Goal: Task Accomplishment & Management: Manage account settings

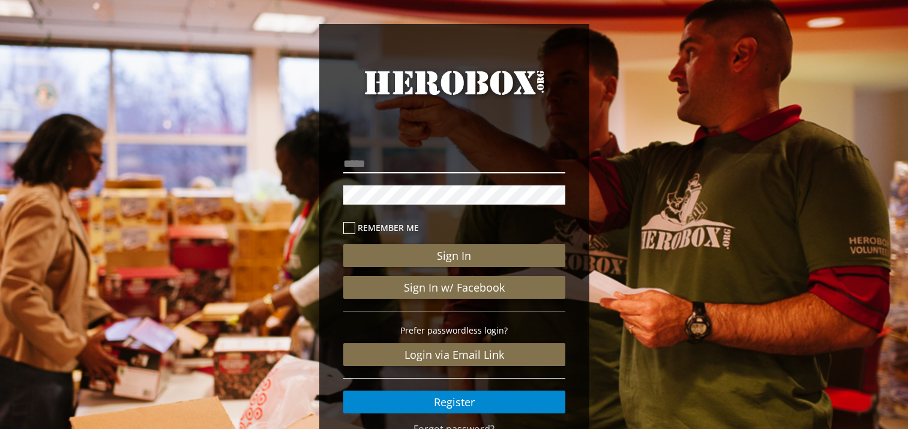
click at [358, 169] on input "email" at bounding box center [454, 163] width 222 height 19
type input "*"
click at [384, 165] on input "**********" at bounding box center [454, 163] width 222 height 19
click at [307, 188] on div "**********" at bounding box center [454, 248] width 908 height 496
click at [503, 169] on input "**********" at bounding box center [454, 163] width 222 height 19
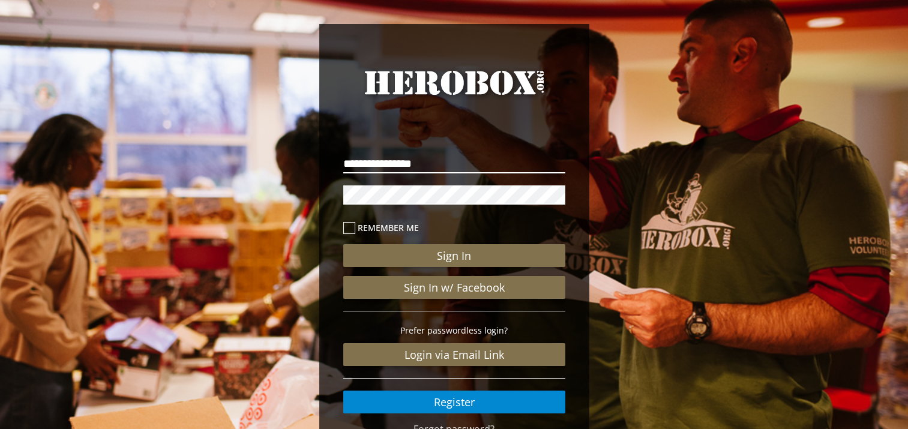
type input "**********"
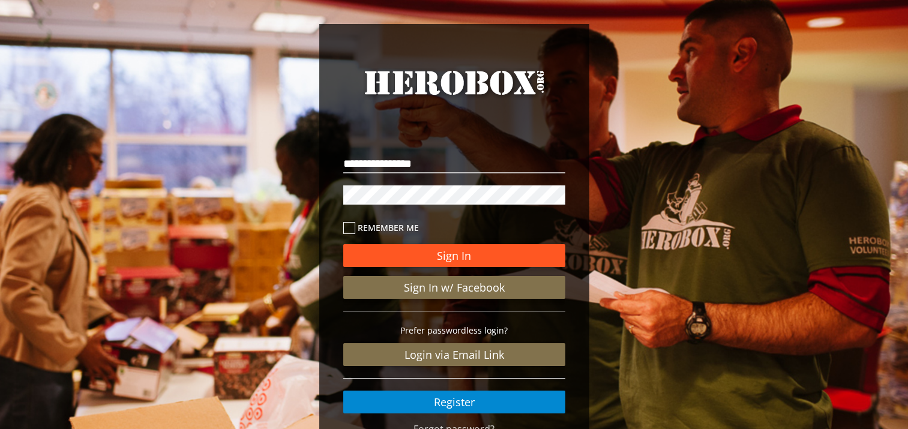
click at [438, 256] on button "Sign In" at bounding box center [454, 255] width 222 height 23
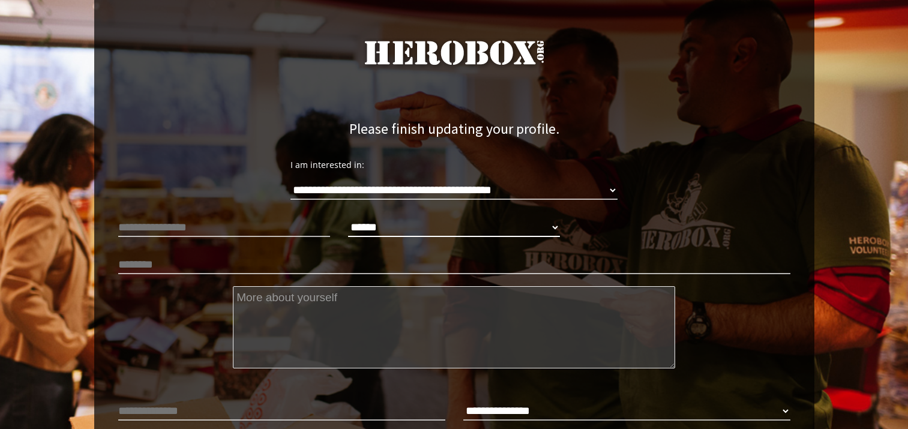
scroll to position [19, 0]
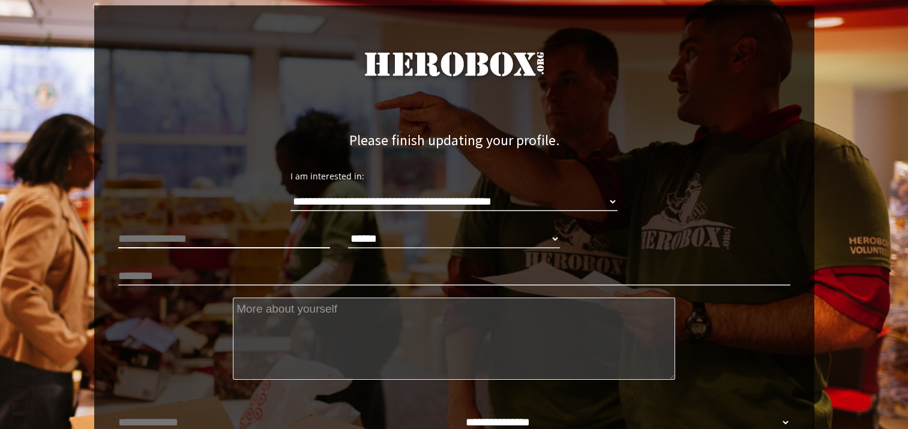
click at [216, 239] on input "text" at bounding box center [224, 238] width 212 height 19
type input "**********"
select select "**********"
click at [211, 274] on input "text" at bounding box center [454, 276] width 672 height 19
type input "**********"
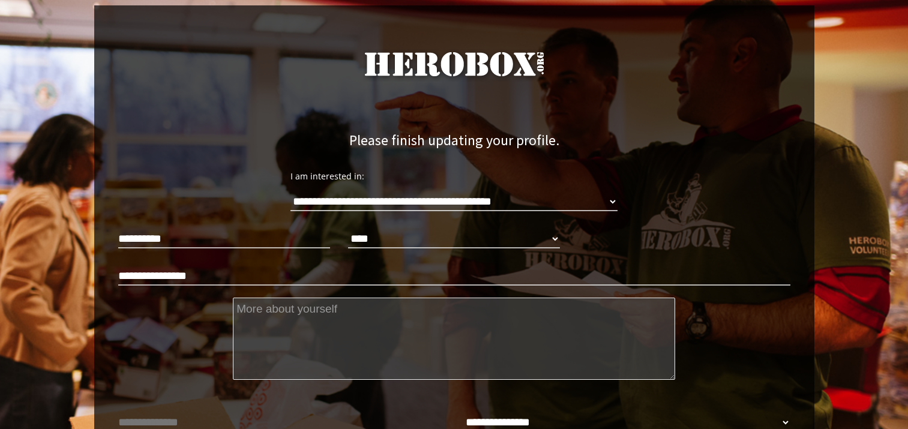
click at [291, 313] on textarea at bounding box center [454, 339] width 442 height 82
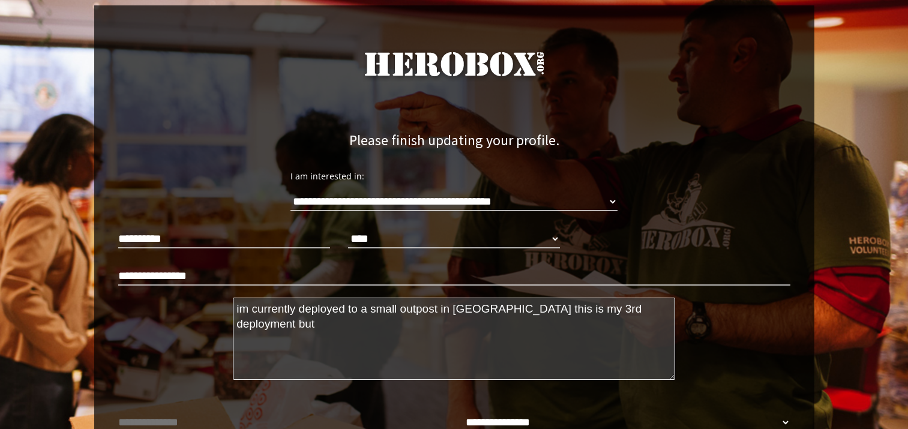
click at [451, 307] on textarea "im currently deployed to a small outpost in syria this is my 3rd deployment but" at bounding box center [454, 339] width 442 height 82
click at [540, 309] on textarea "im currently deployed t syria this is my 3rd deployment but" at bounding box center [454, 339] width 442 height 82
click at [535, 309] on textarea "im currently deployed t syria this is my 3rd deployment but the other guys in m…" at bounding box center [454, 339] width 442 height 82
click at [272, 315] on textarea "im currently deployed t syria this is my 3rd deployment but for the other guys …" at bounding box center [454, 339] width 442 height 82
click at [263, 326] on textarea "im currently deployed t syria this is my 3rd deployment but for the other guys …" at bounding box center [454, 339] width 442 height 82
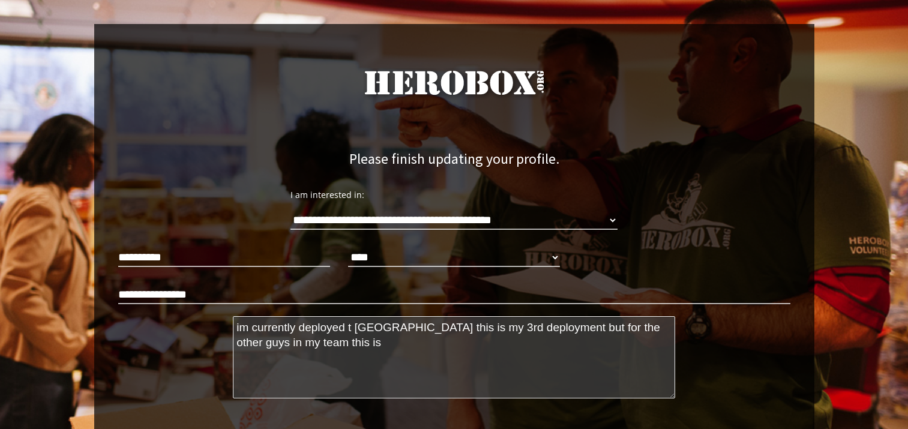
scroll to position [221, 0]
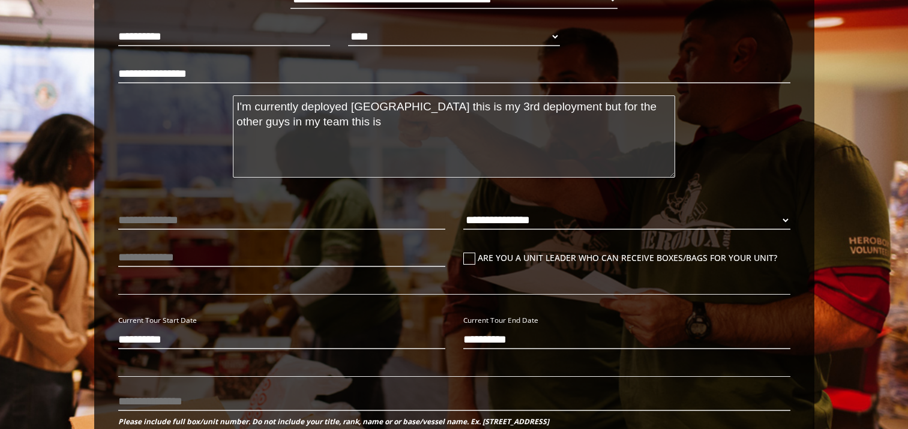
click at [316, 125] on textarea "I'm currently deployed syria this is my 3rd deployment but for the other guys i…" at bounding box center [454, 136] width 442 height 82
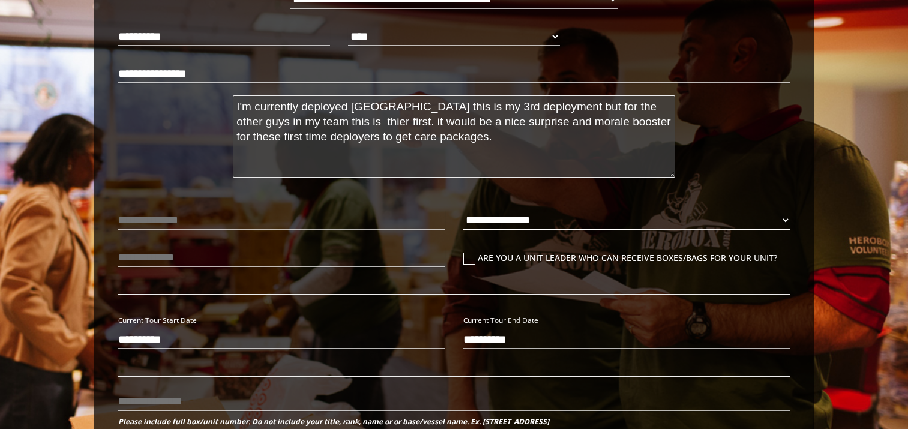
type textarea "I'm currently deployed syria this is my 3rd deployment but for the other guys i…"
select select "**********"
click at [468, 257] on icon at bounding box center [469, 259] width 12 height 12
click at [468, 257] on input "Are you a unit leader who can receive boxes/bags for your unit?" at bounding box center [467, 262] width 8 height 19
checkbox input "****"
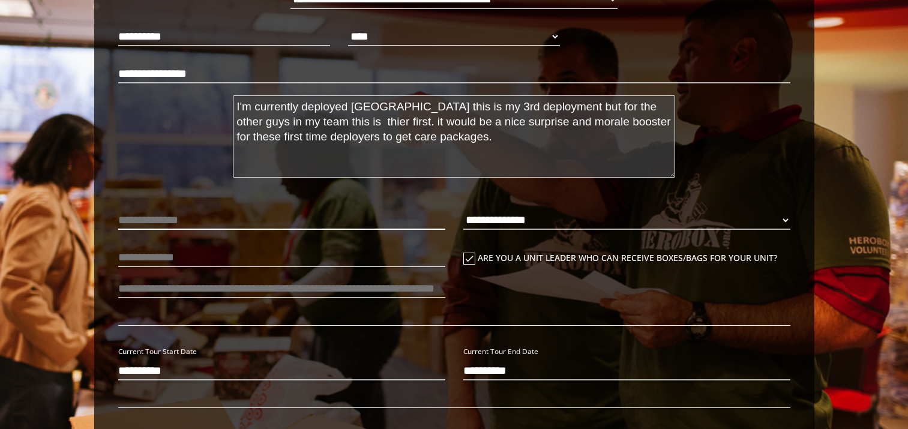
click at [229, 215] on input "text" at bounding box center [281, 220] width 327 height 19
type input "*"
type input "**********"
click at [155, 256] on input "text" at bounding box center [281, 257] width 327 height 19
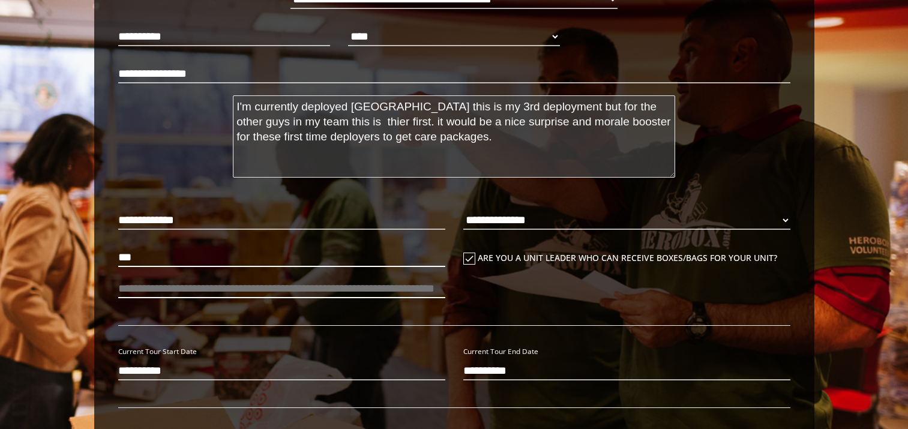
type input "***"
click at [169, 289] on input "number" at bounding box center [281, 288] width 327 height 19
type input "*"
click at [161, 367] on input "**********" at bounding box center [281, 370] width 327 height 19
type input "**********"
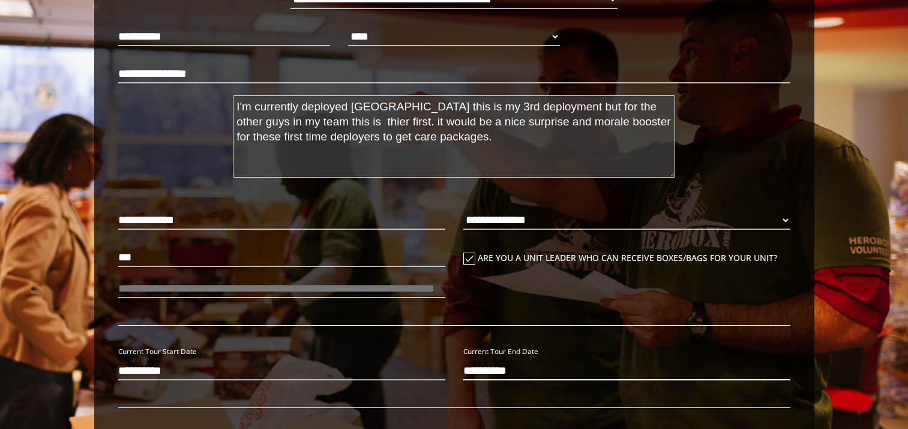
click at [490, 362] on input "**********" at bounding box center [626, 370] width 327 height 19
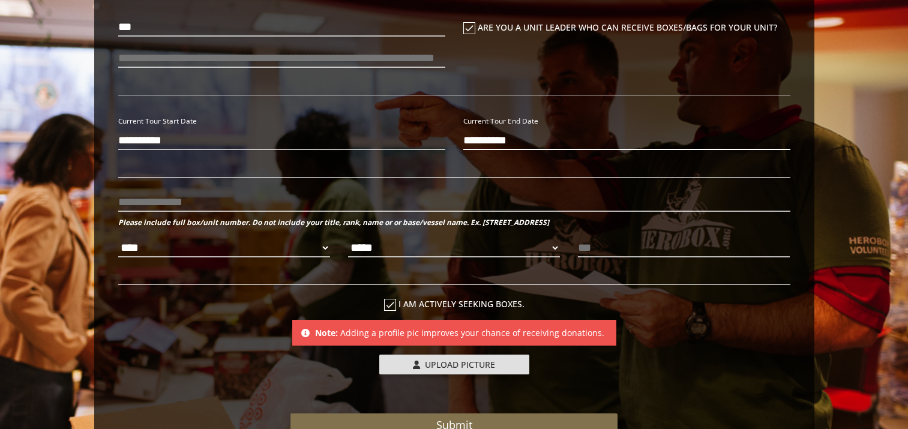
scroll to position [460, 0]
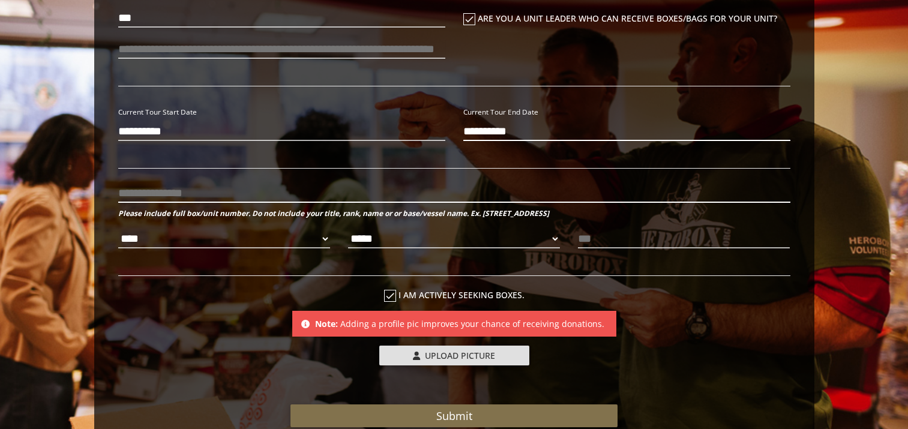
type input "**********"
click at [150, 195] on input "text" at bounding box center [454, 193] width 672 height 19
type input "*"
type input "**********"
select select "**********"
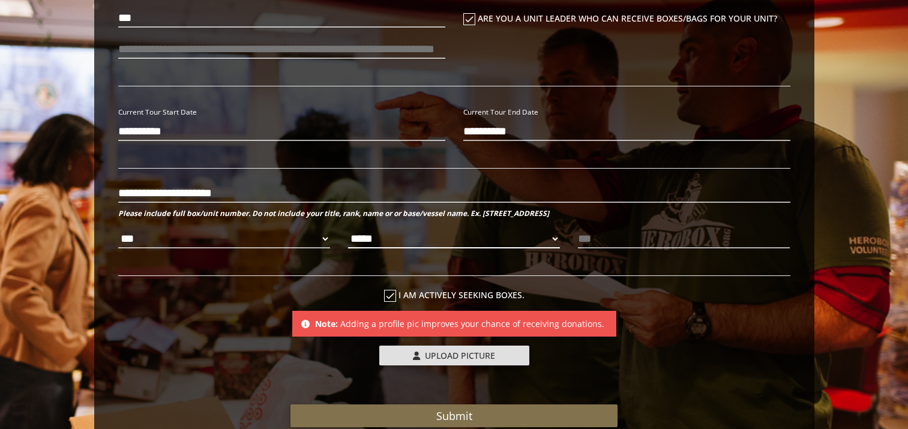
select select "*********"
click at [595, 240] on input "text" at bounding box center [684, 238] width 212 height 19
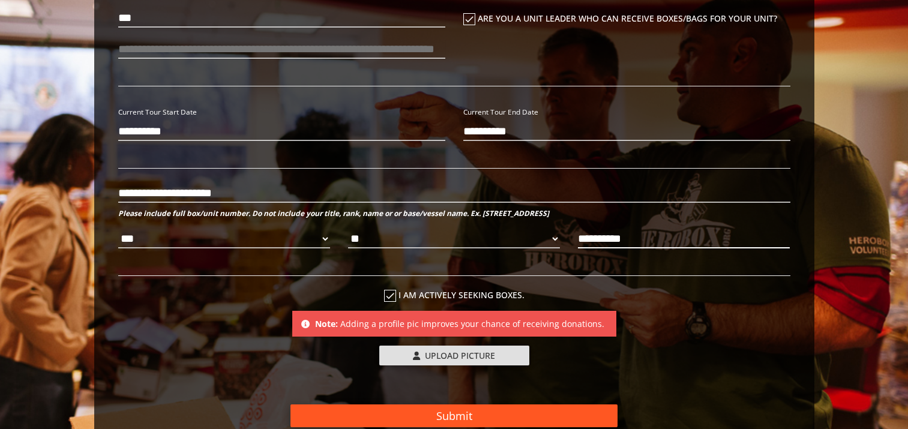
type input "**********"
click at [467, 412] on button "Submit" at bounding box center [454, 416] width 327 height 23
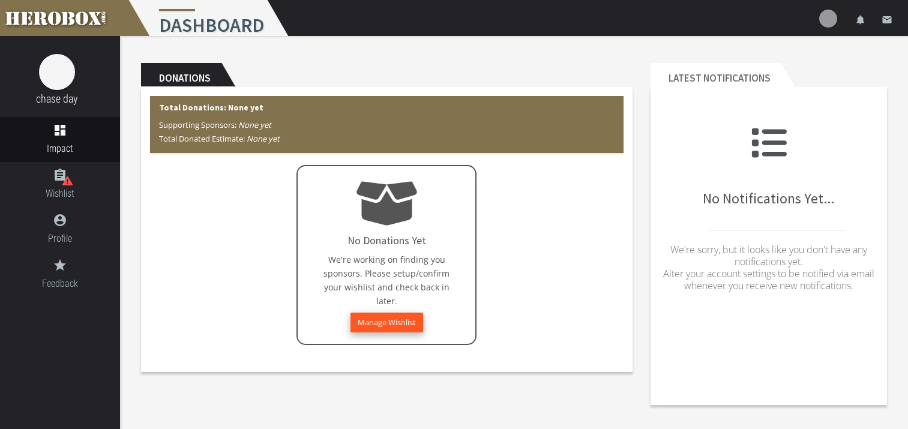
click at [395, 322] on button "Manage Wishlist" at bounding box center [387, 323] width 73 height 20
click at [58, 185] on link "assignment Wishlist" at bounding box center [60, 184] width 120 height 45
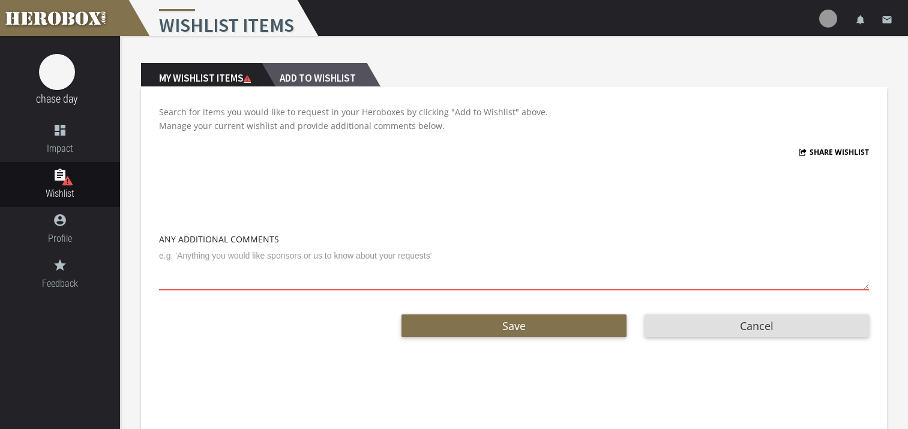
click at [306, 82] on h2 "Add to Wishlist" at bounding box center [314, 75] width 105 height 24
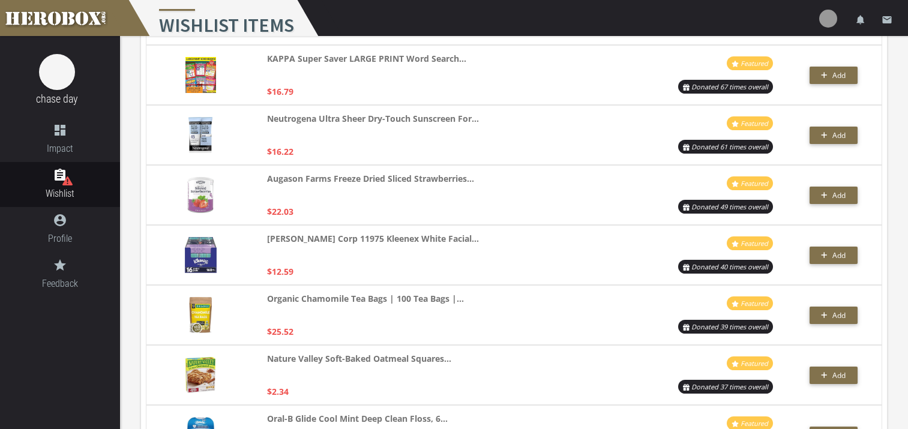
scroll to position [744, 0]
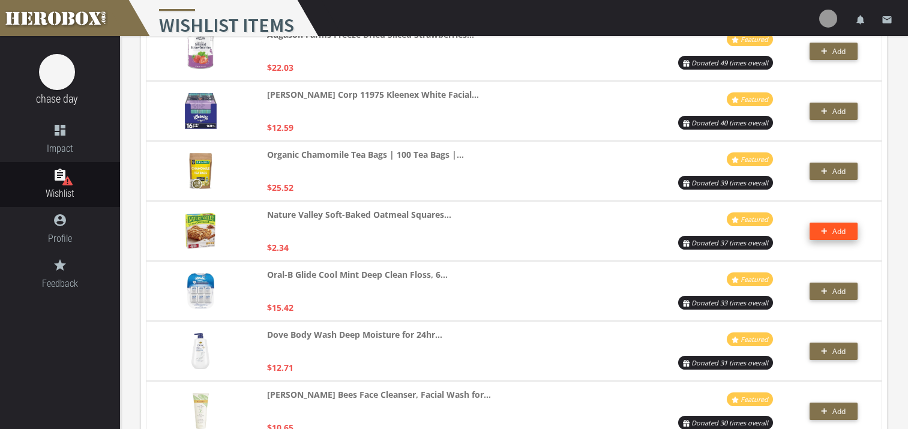
click at [824, 232] on icon "button" at bounding box center [825, 232] width 6 height 6
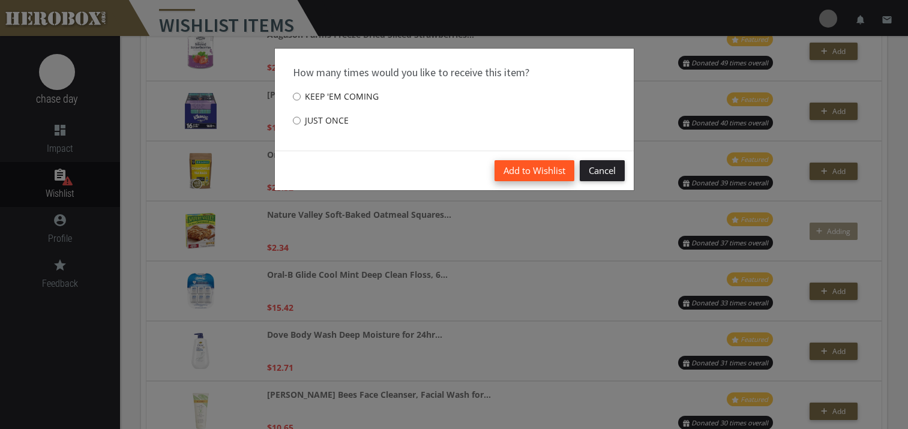
click at [538, 171] on button "Add to Wishlist" at bounding box center [535, 170] width 80 height 21
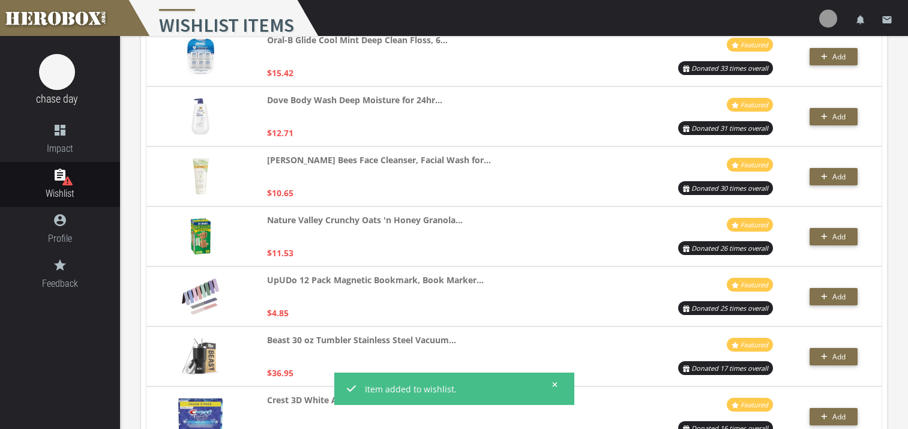
scroll to position [982, 0]
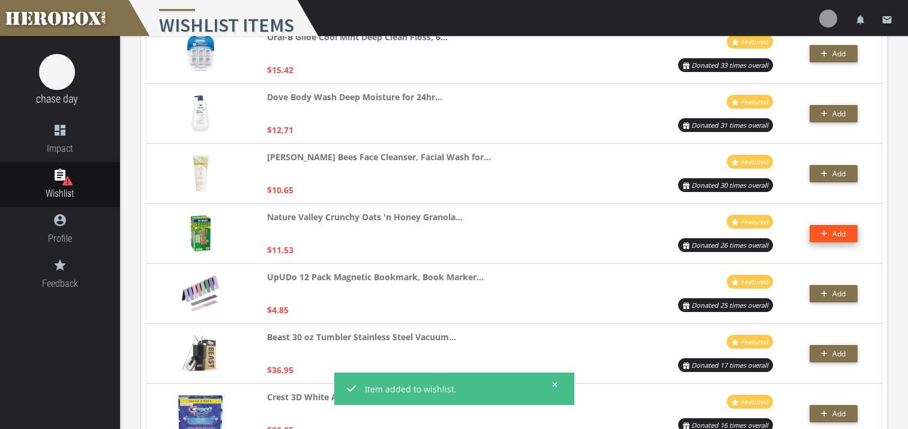
click at [833, 233] on span "Add" at bounding box center [839, 234] width 13 height 10
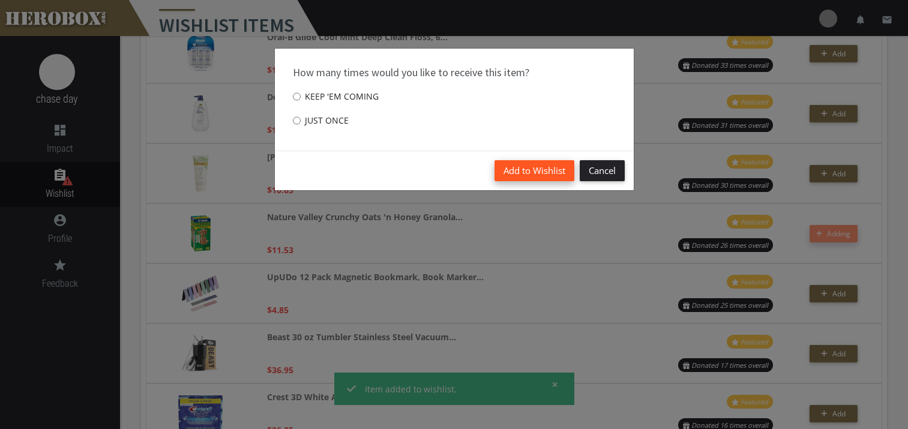
click at [535, 169] on button "Add to Wishlist" at bounding box center [535, 170] width 80 height 21
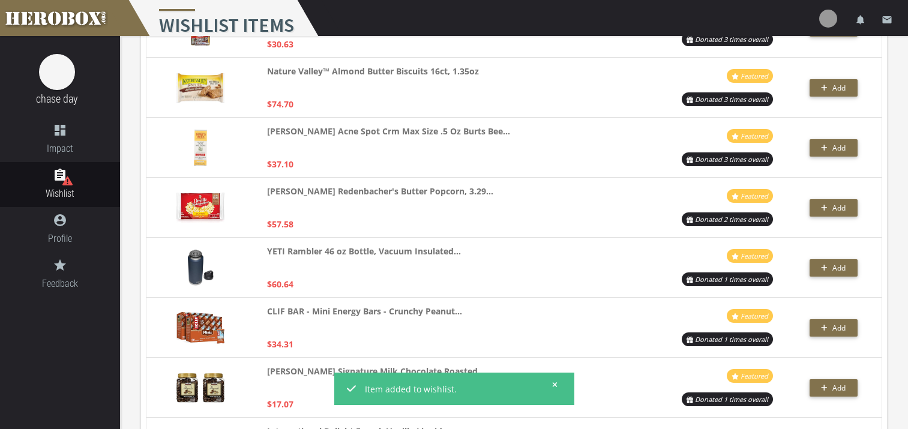
scroll to position [2372, 0]
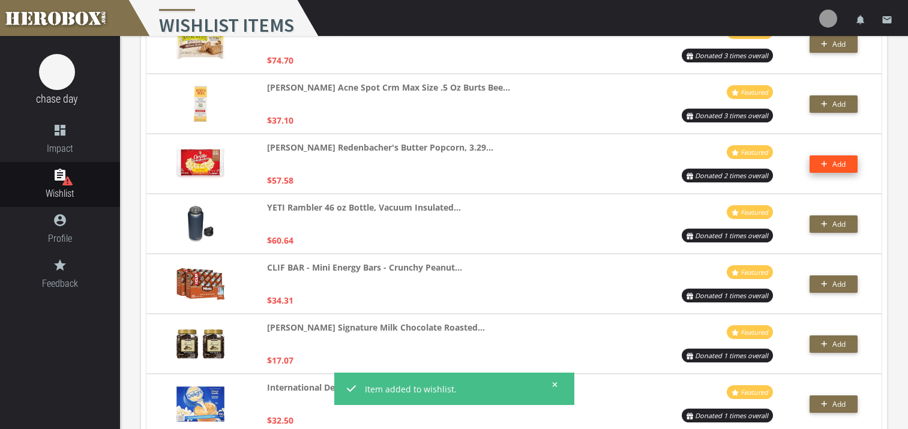
click at [816, 166] on button "Add" at bounding box center [834, 163] width 48 height 17
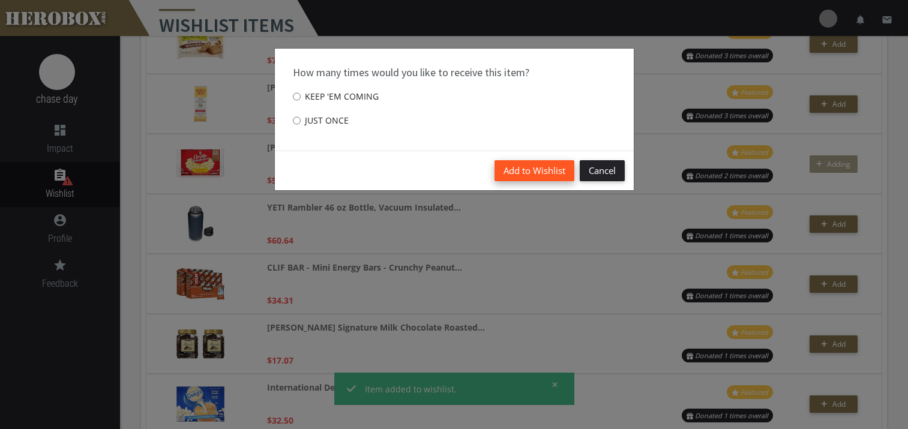
click at [519, 173] on button "Add to Wishlist" at bounding box center [535, 170] width 80 height 21
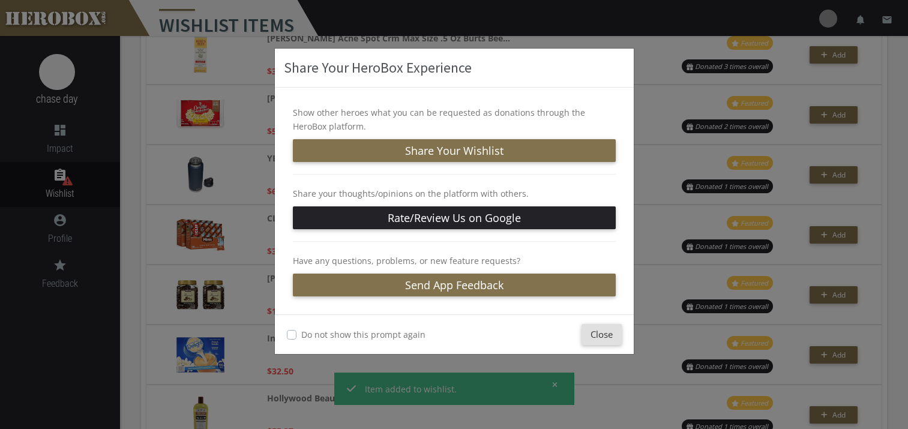
scroll to position [2423, 0]
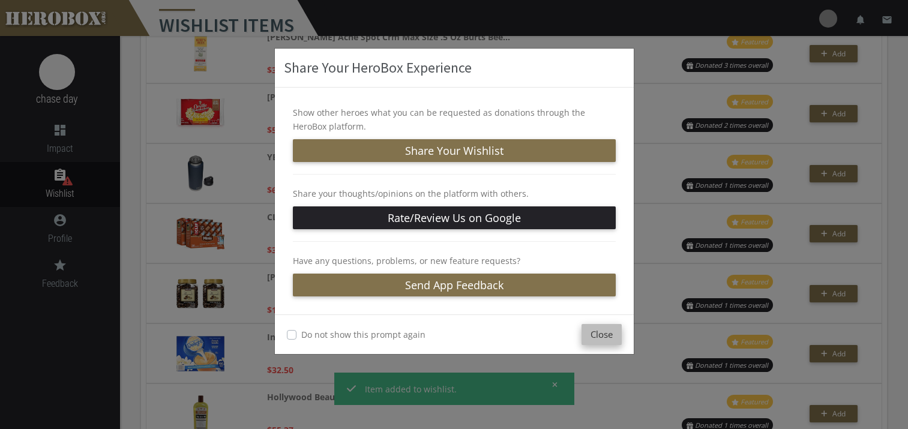
click at [604, 337] on button "Close" at bounding box center [602, 334] width 40 height 21
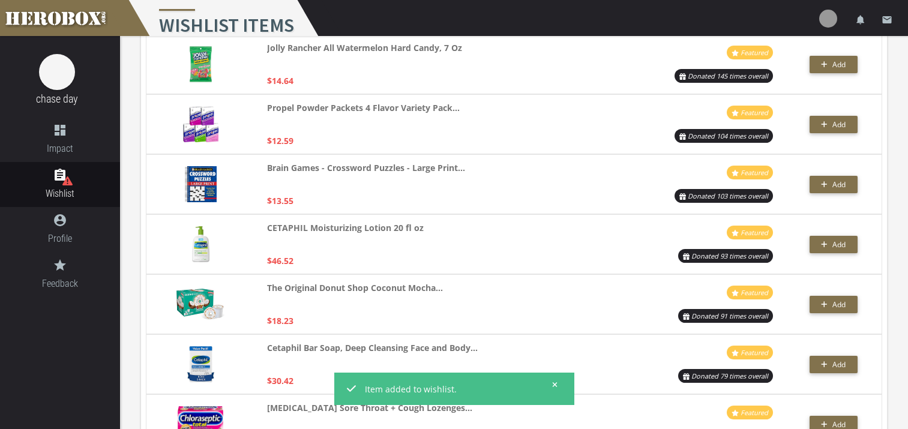
scroll to position [13, 0]
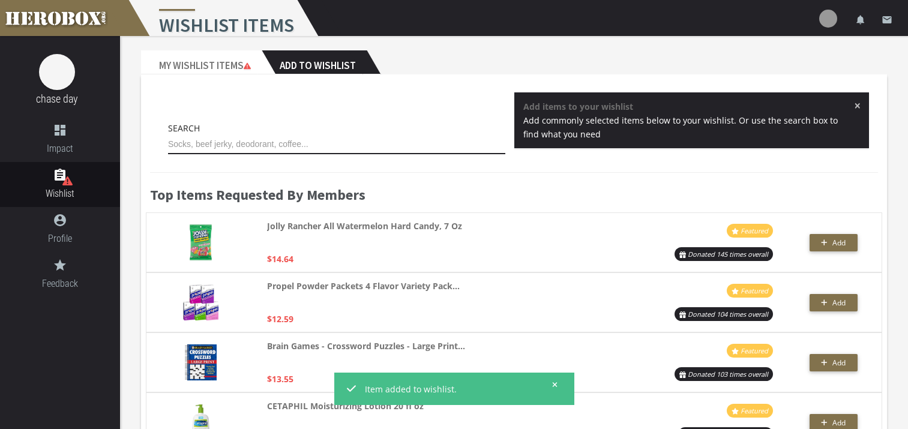
click at [270, 147] on input "text" at bounding box center [336, 144] width 337 height 19
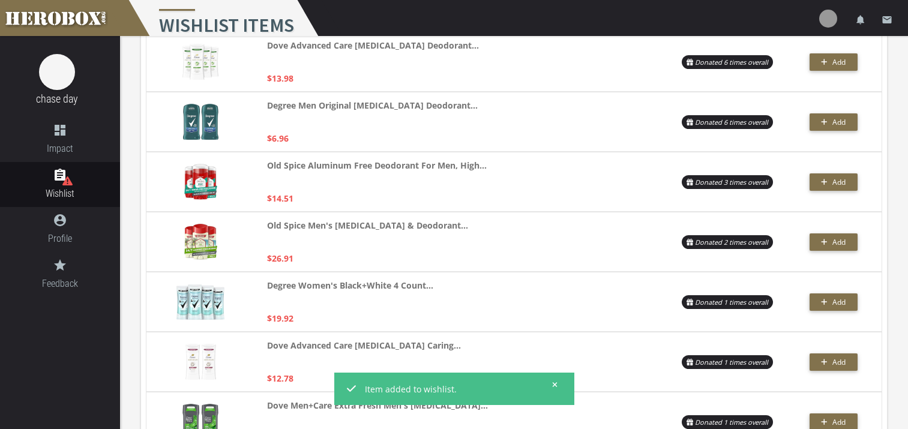
scroll to position [205, 0]
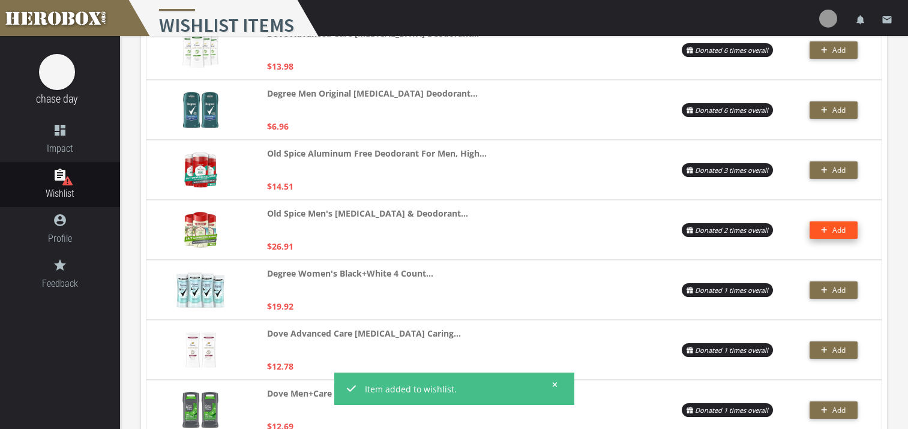
click at [842, 231] on span "Add" at bounding box center [839, 230] width 13 height 10
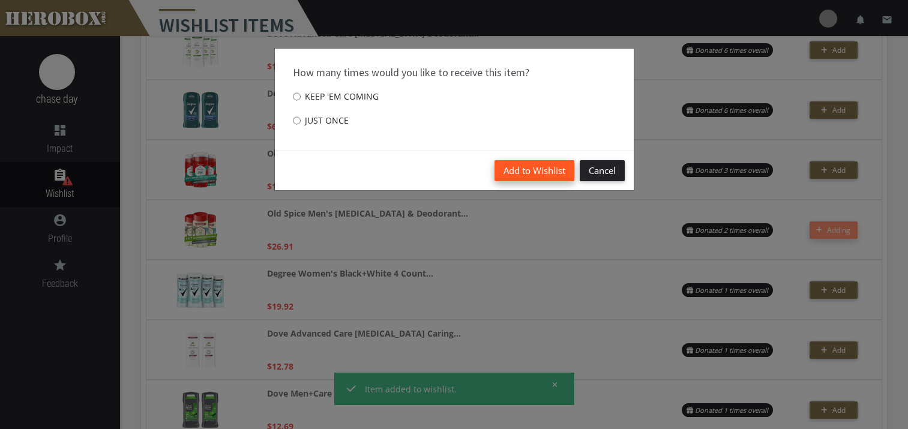
click at [520, 172] on button "Add to Wishlist" at bounding box center [535, 170] width 80 height 21
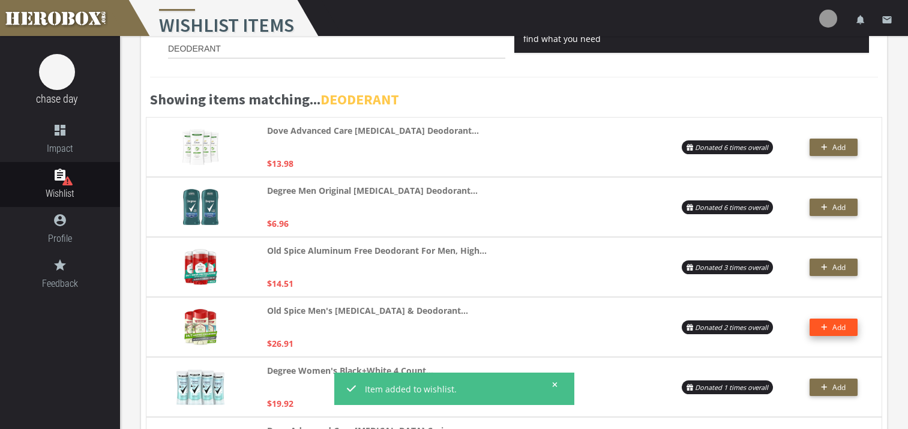
scroll to position [0, 0]
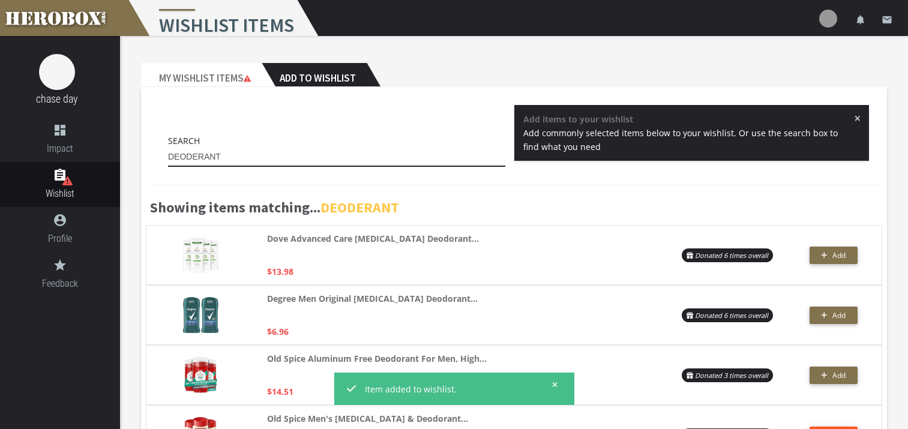
click at [229, 151] on input "DEODERANT" at bounding box center [336, 157] width 337 height 19
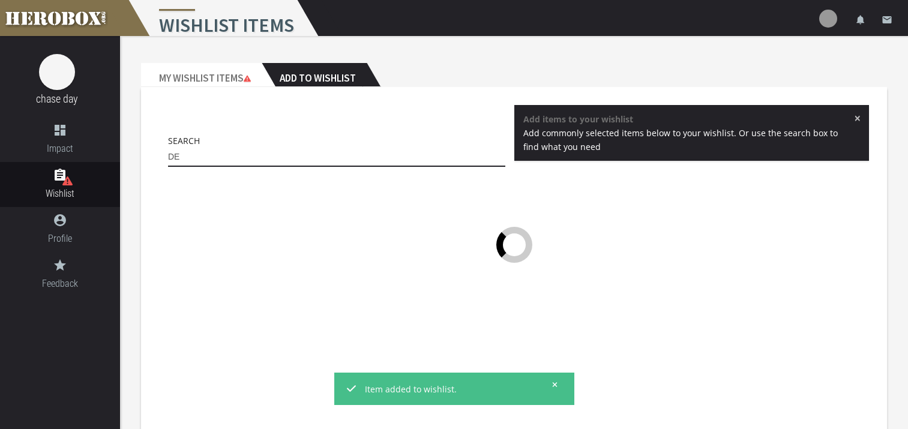
type input "D"
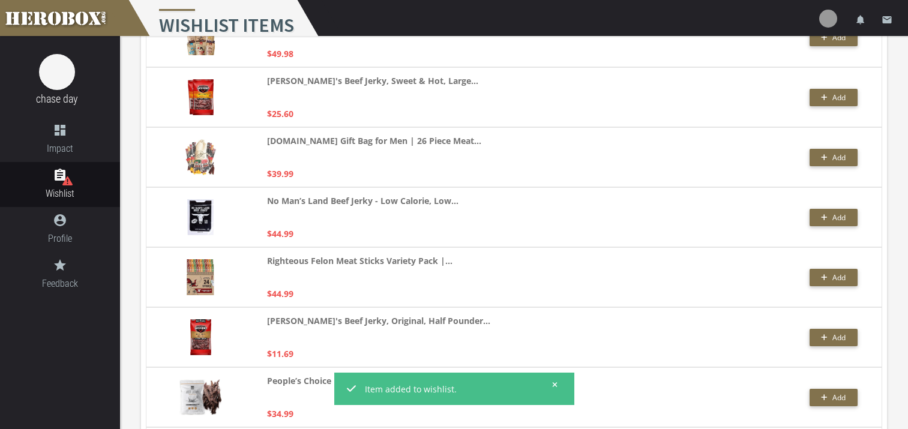
scroll to position [761, 0]
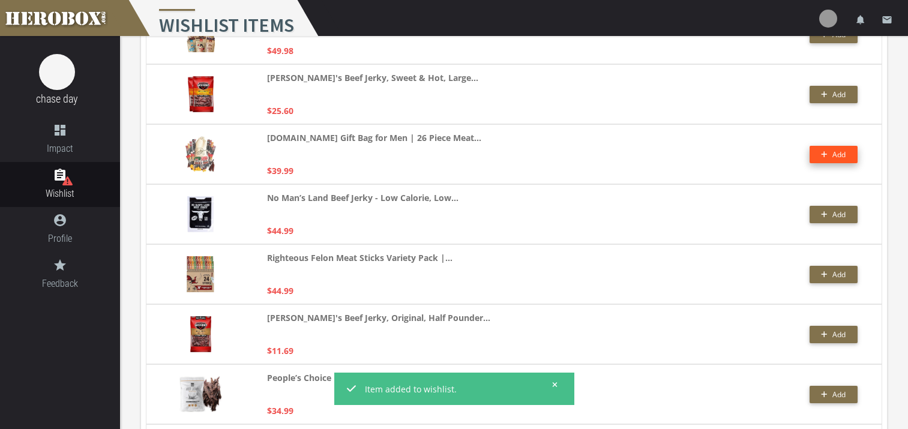
type input "jerkey"
click at [837, 155] on span "Add" at bounding box center [839, 154] width 13 height 10
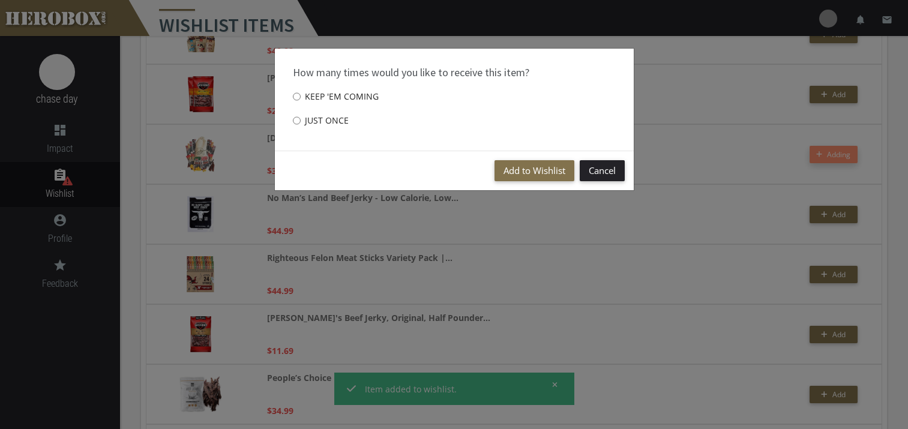
click at [324, 121] on label "Just once" at bounding box center [321, 121] width 56 height 24
click at [301, 121] on input "Just once" at bounding box center [297, 120] width 8 height 19
radio input "****"
click at [523, 169] on button "Add to Wishlist" at bounding box center [535, 170] width 80 height 21
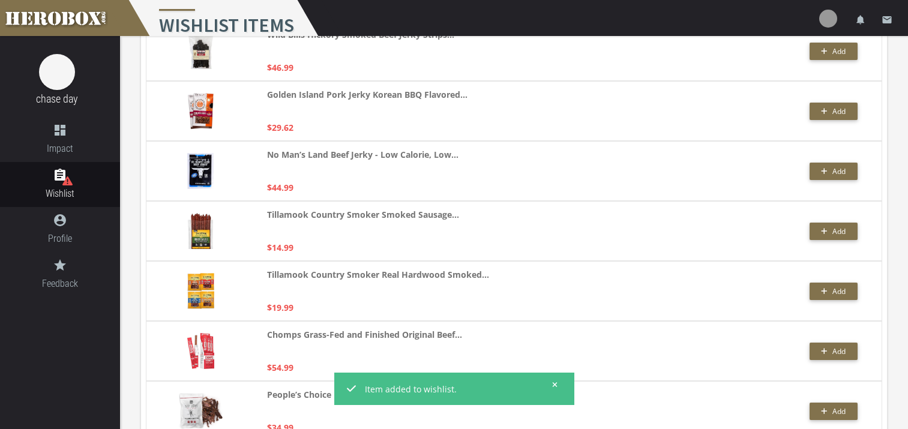
scroll to position [1441, 0]
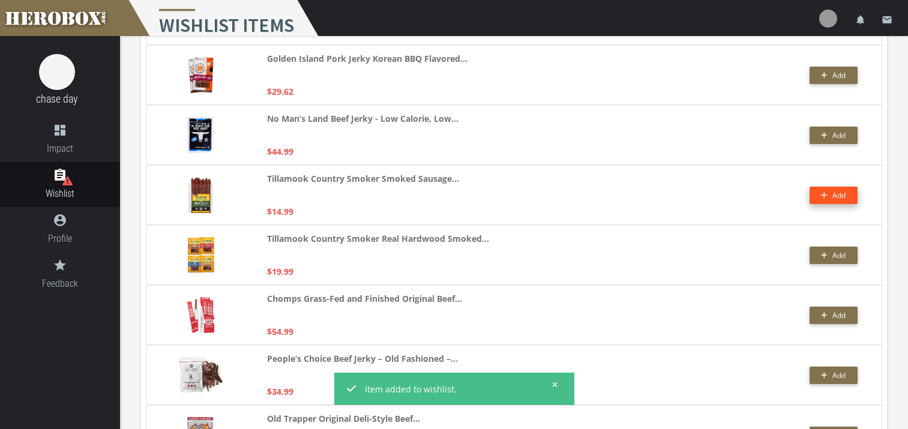
click at [827, 192] on icon "button" at bounding box center [824, 194] width 7 height 7
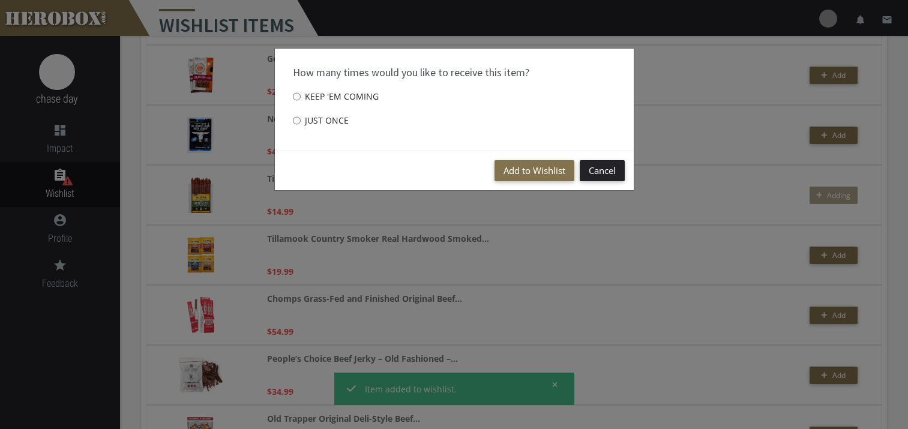
click at [326, 121] on label "Just once" at bounding box center [321, 121] width 56 height 24
click at [301, 121] on input "Just once" at bounding box center [297, 120] width 8 height 19
radio input "****"
click at [542, 172] on button "Add to Wishlist" at bounding box center [535, 170] width 80 height 21
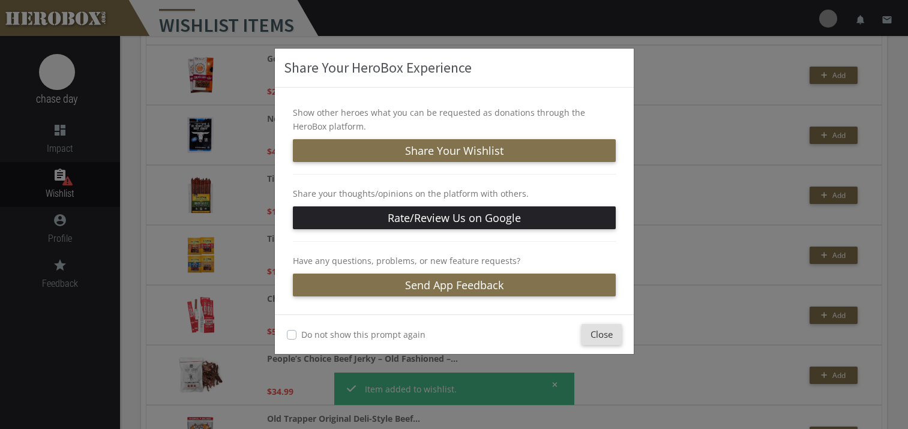
scroll to position [1565, 0]
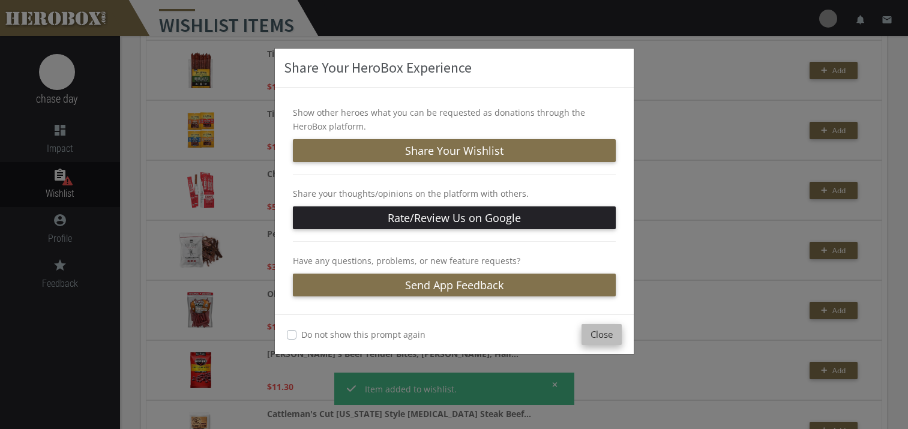
click at [601, 337] on button "Close" at bounding box center [602, 334] width 40 height 21
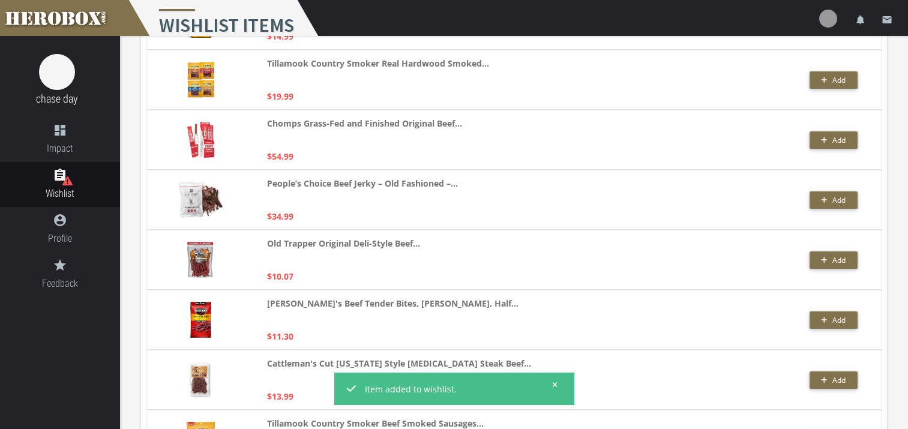
scroll to position [1925, 0]
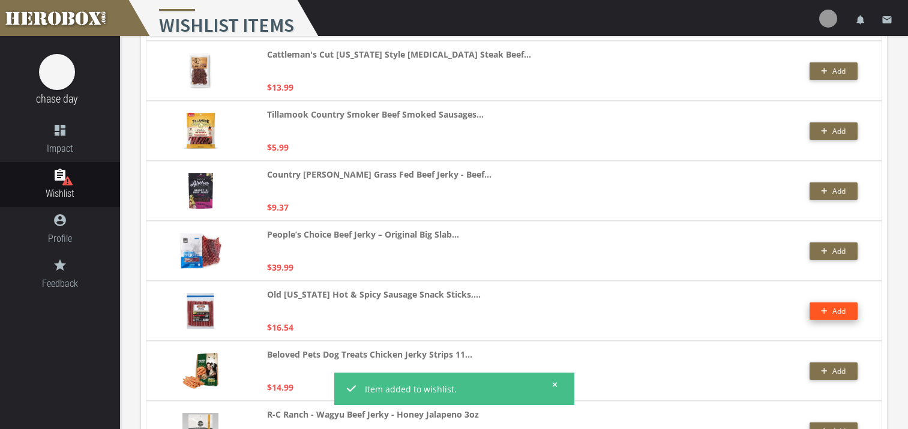
click at [839, 309] on span "Add" at bounding box center [839, 311] width 13 height 10
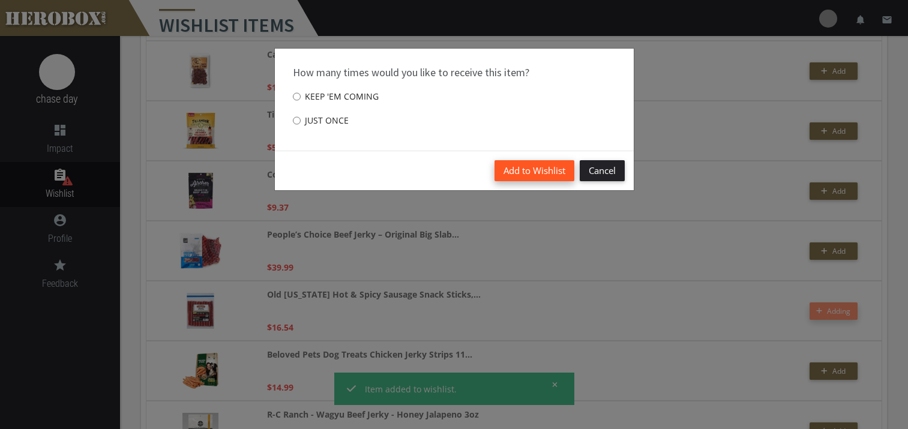
click at [514, 172] on button "Add to Wishlist" at bounding box center [535, 170] width 80 height 21
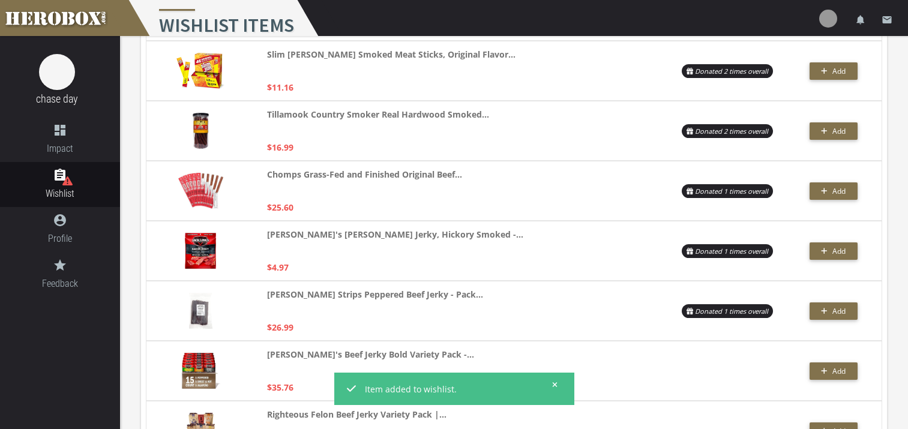
scroll to position [0, 0]
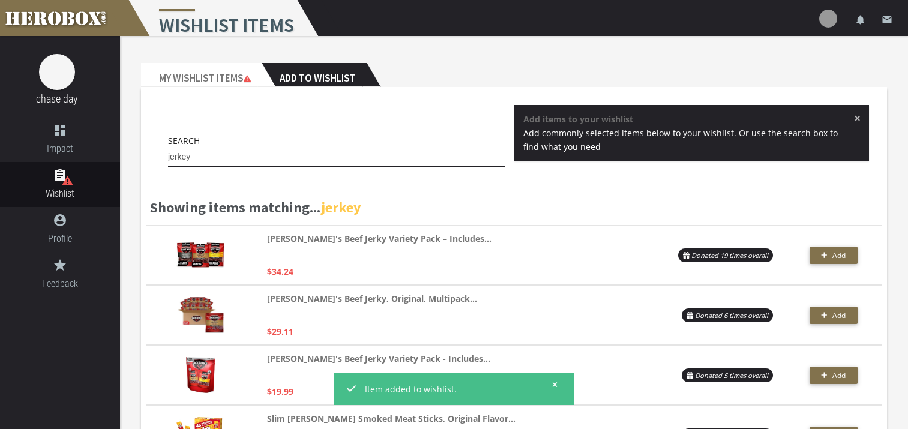
click at [199, 157] on input "jerkey" at bounding box center [336, 157] width 337 height 19
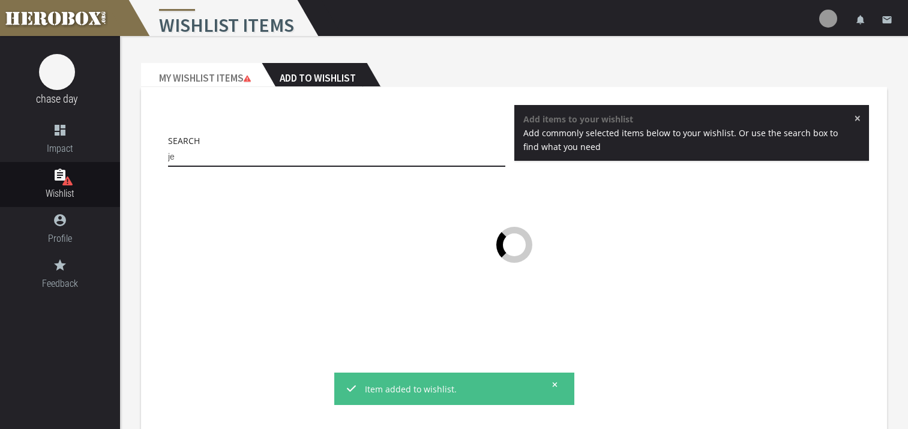
type input "j"
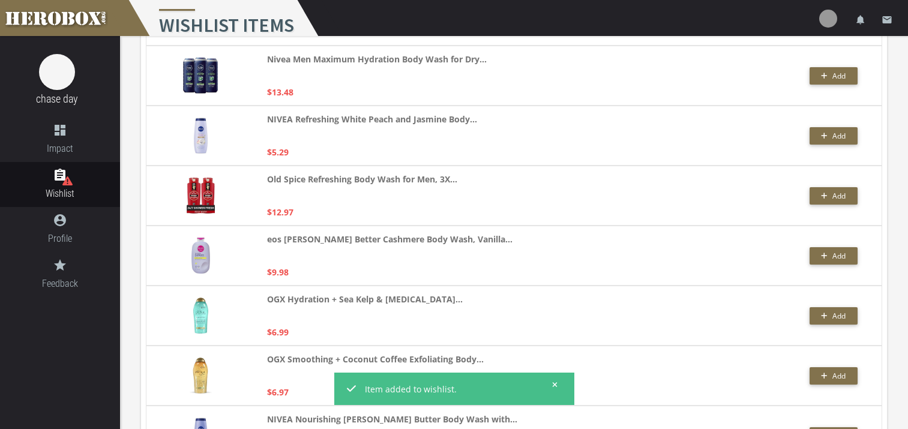
scroll to position [564, 0]
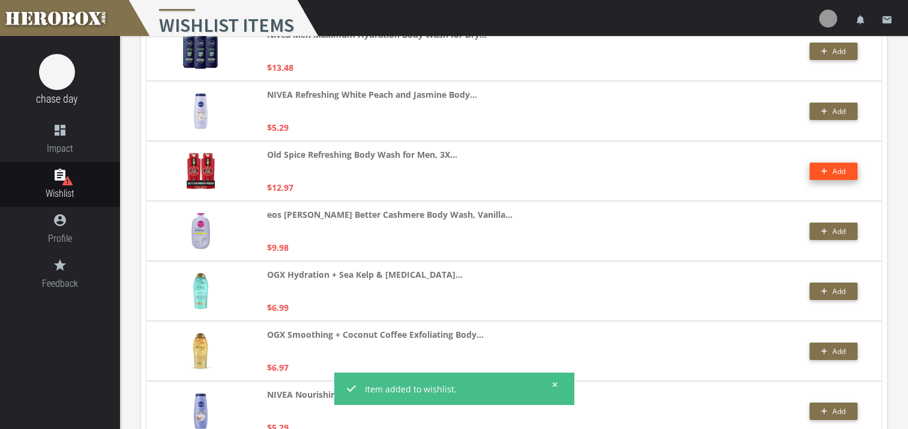
type input "body wash"
click at [824, 173] on icon "button" at bounding box center [825, 172] width 6 height 6
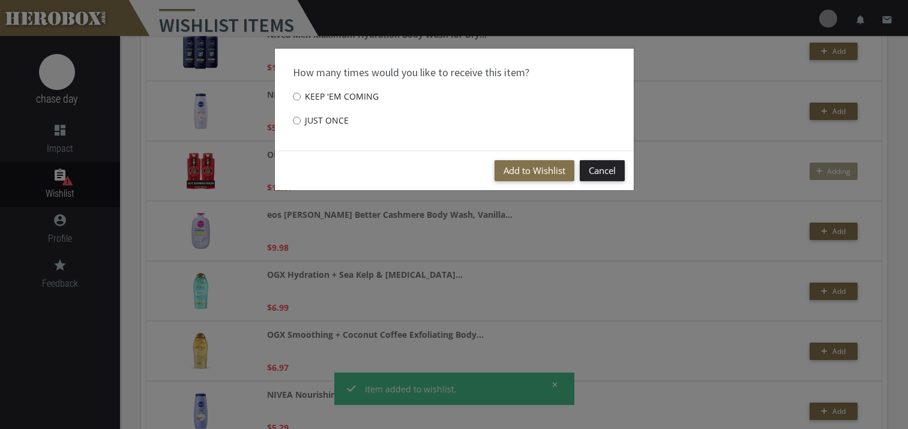
click at [322, 124] on label "Just once" at bounding box center [321, 121] width 56 height 24
click at [301, 124] on input "Just once" at bounding box center [297, 120] width 8 height 19
radio input "****"
click at [544, 170] on button "Add to Wishlist" at bounding box center [535, 170] width 80 height 21
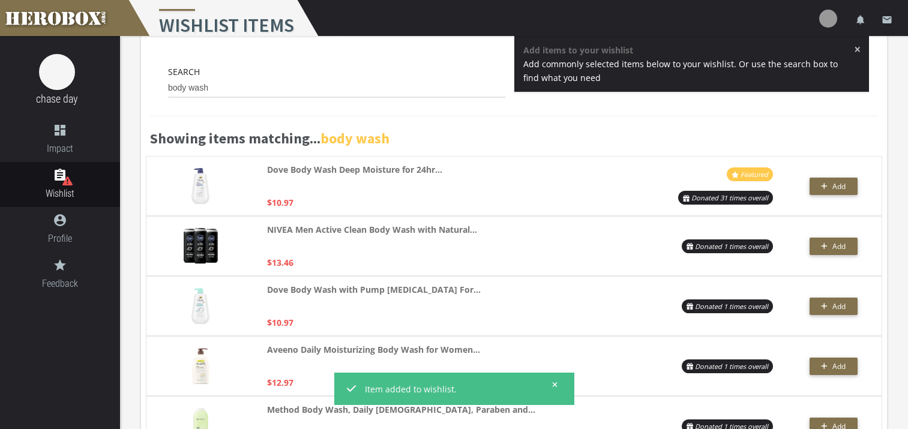
scroll to position [0, 0]
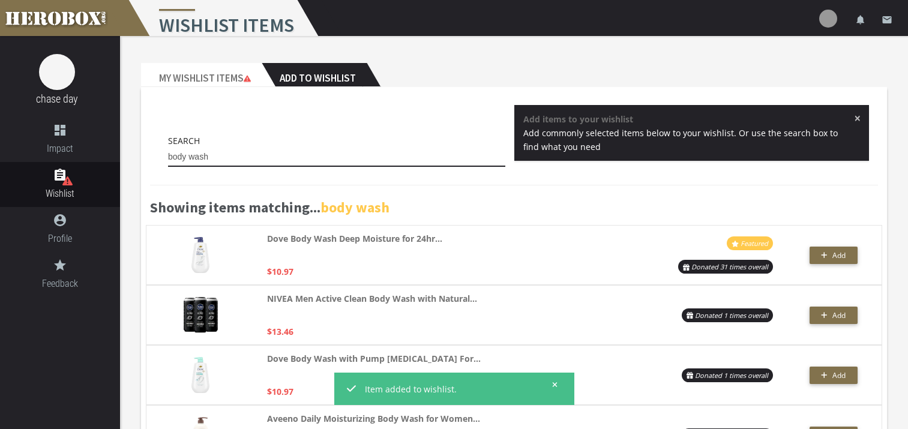
click at [210, 160] on input "body wash" at bounding box center [336, 157] width 337 height 19
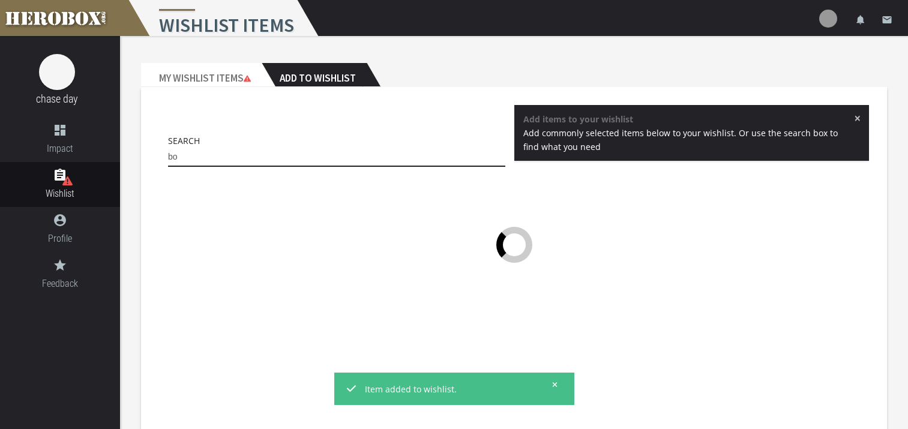
type input "b"
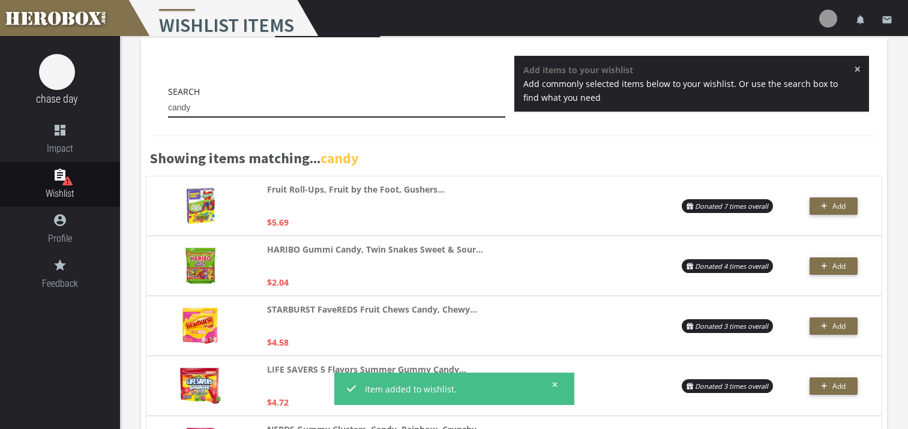
scroll to position [72, 0]
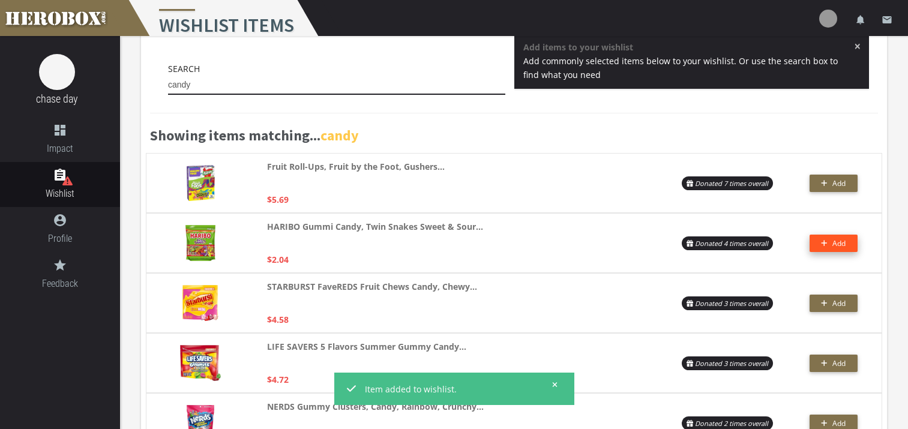
type input "candy"
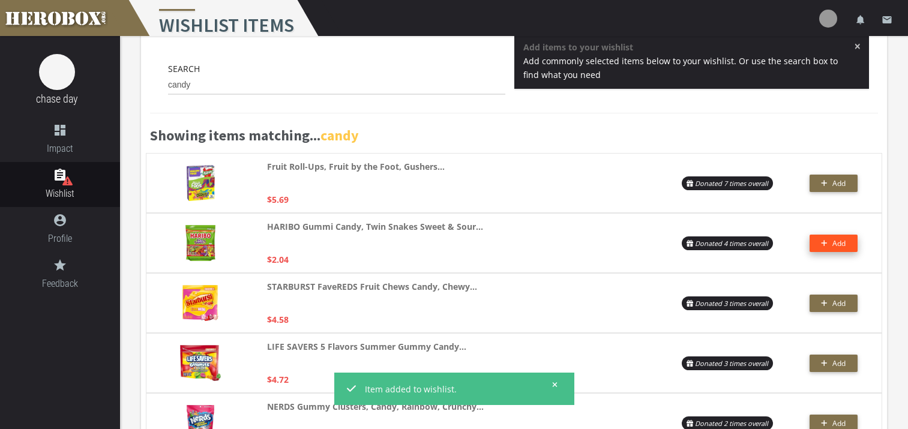
click at [829, 239] on span "Add" at bounding box center [833, 243] width 25 height 10
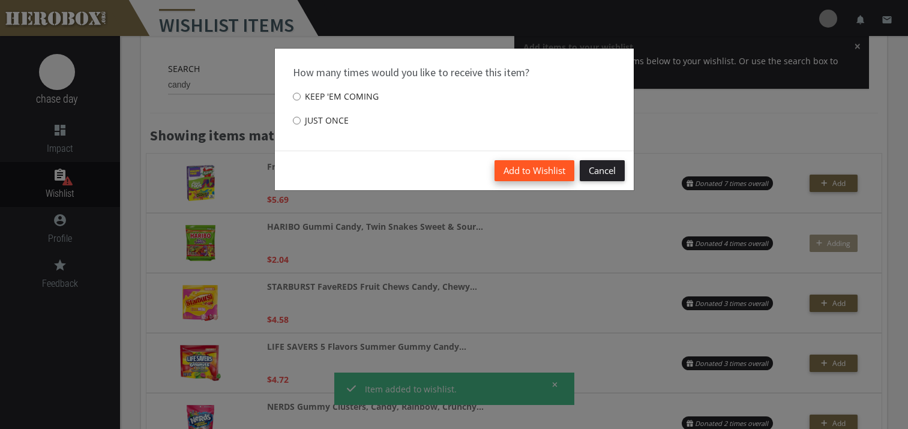
click at [537, 175] on button "Add to Wishlist" at bounding box center [535, 170] width 80 height 21
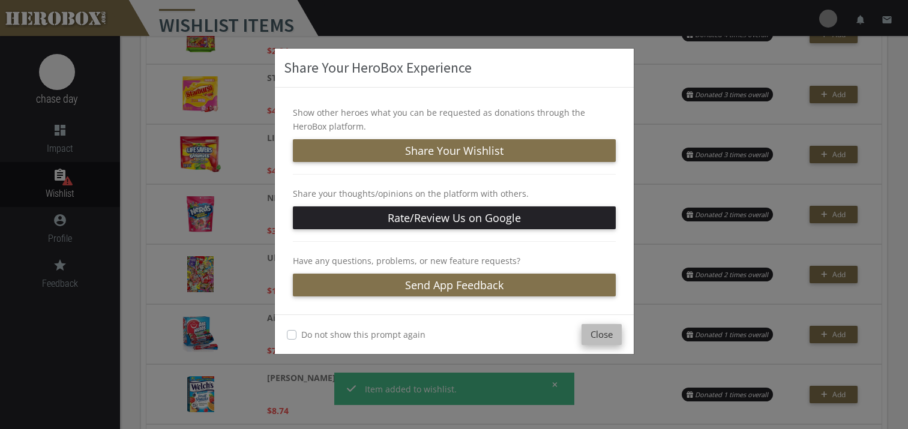
scroll to position [291, 0]
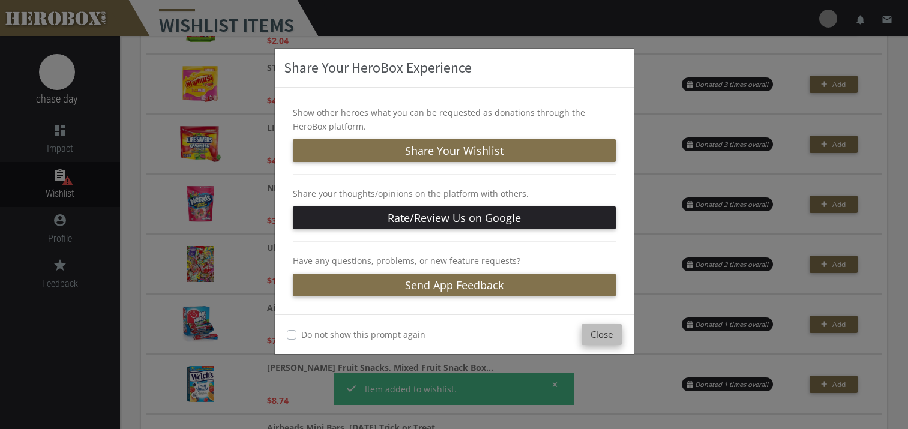
click at [608, 333] on button "Close" at bounding box center [602, 334] width 40 height 21
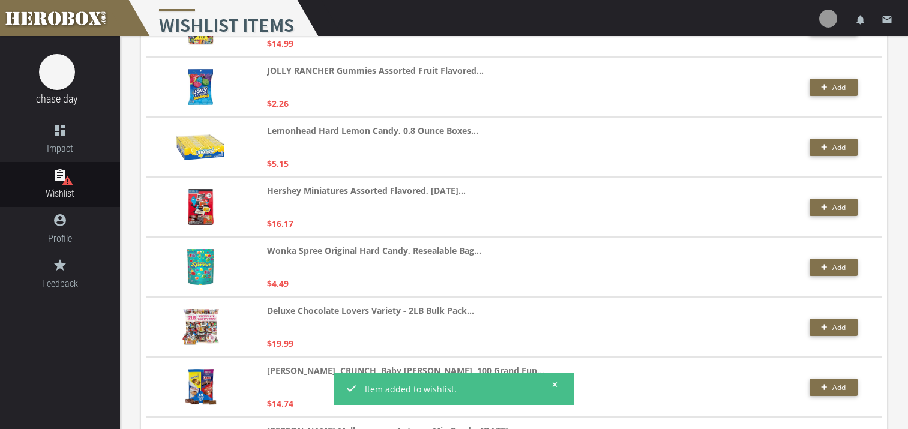
scroll to position [2166, 0]
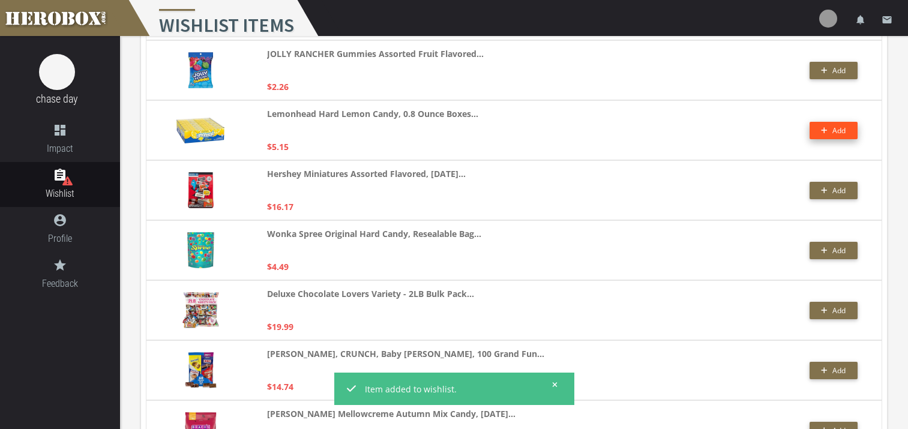
click at [834, 128] on span "Add" at bounding box center [839, 130] width 13 height 10
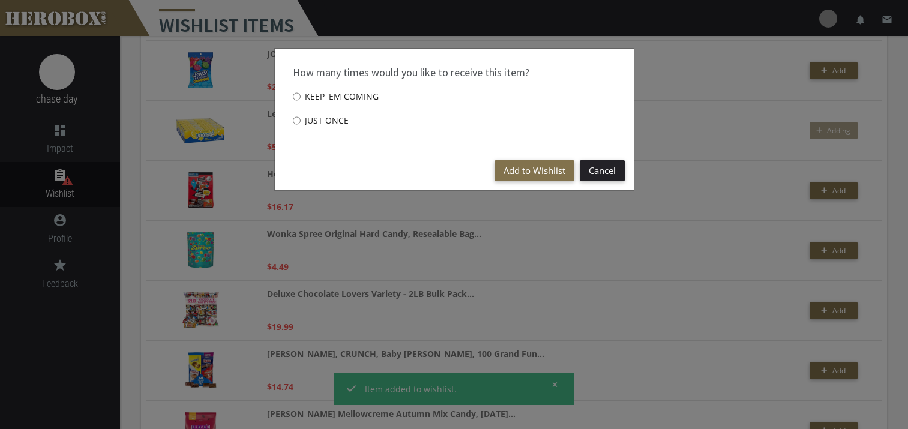
click at [307, 117] on label "Just once" at bounding box center [321, 121] width 56 height 24
click at [301, 117] on input "Just once" at bounding box center [297, 120] width 8 height 19
radio input "****"
click at [520, 168] on button "Add to Wishlist" at bounding box center [535, 170] width 80 height 21
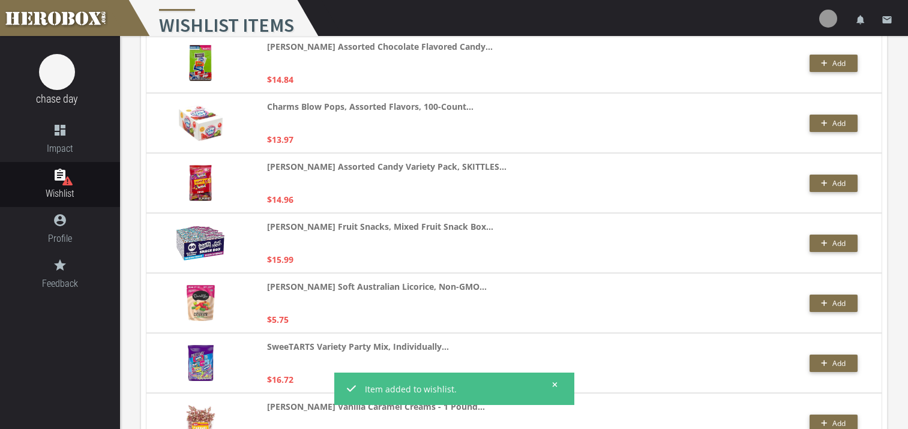
scroll to position [1262, 0]
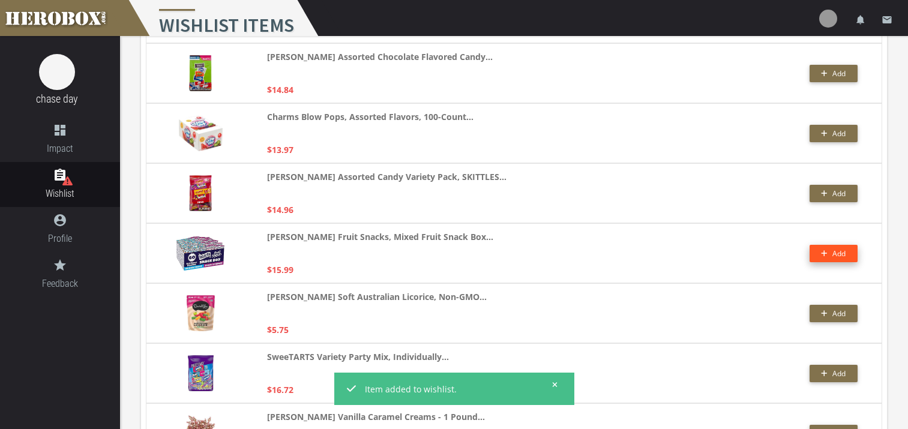
click at [826, 252] on icon "button" at bounding box center [824, 253] width 7 height 7
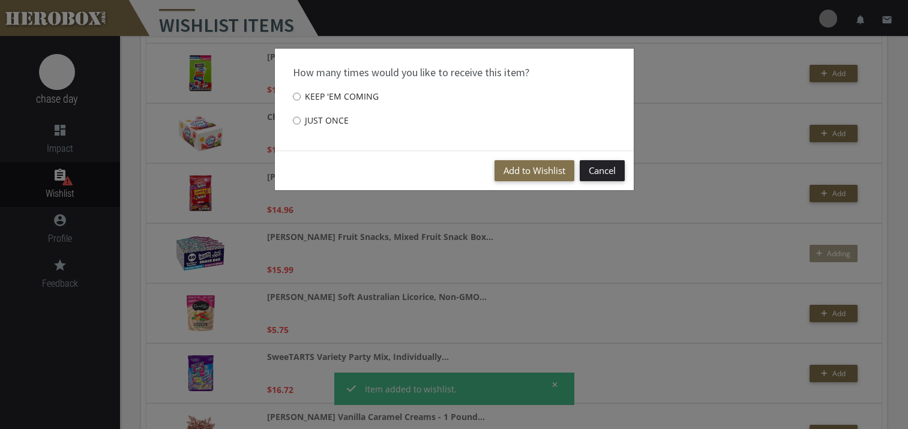
click at [323, 119] on label "Just once" at bounding box center [321, 121] width 56 height 24
click at [301, 119] on input "Just once" at bounding box center [297, 120] width 8 height 19
radio input "****"
click at [539, 167] on button "Add to Wishlist" at bounding box center [535, 170] width 80 height 21
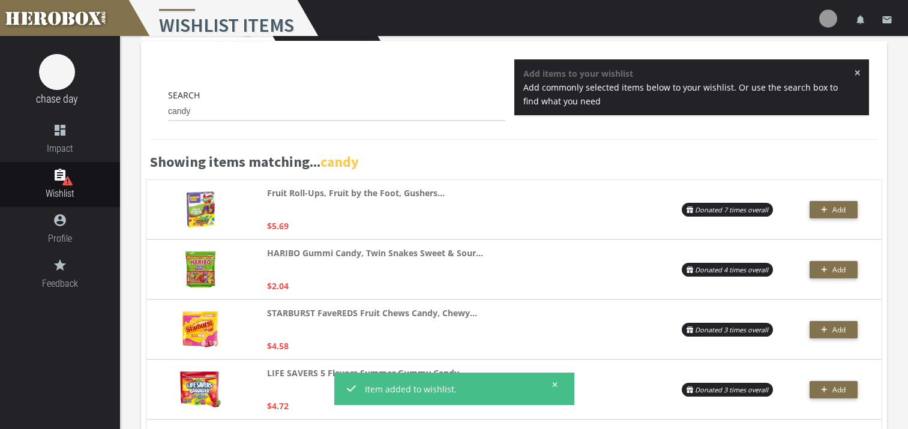
scroll to position [40, 0]
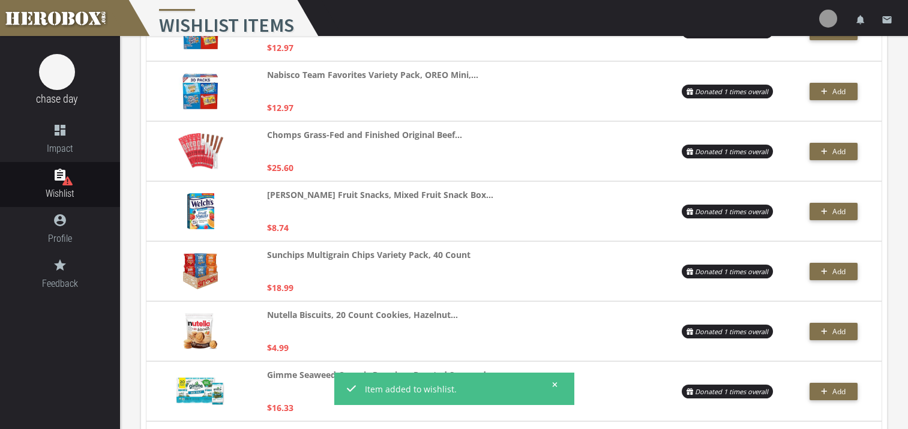
scroll to position [687, 0]
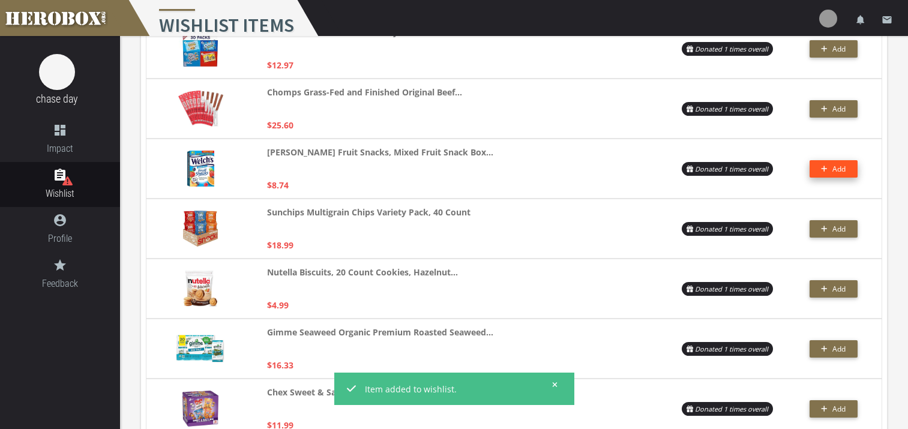
type input "snacks"
click at [833, 164] on span "Add" at bounding box center [839, 169] width 13 height 10
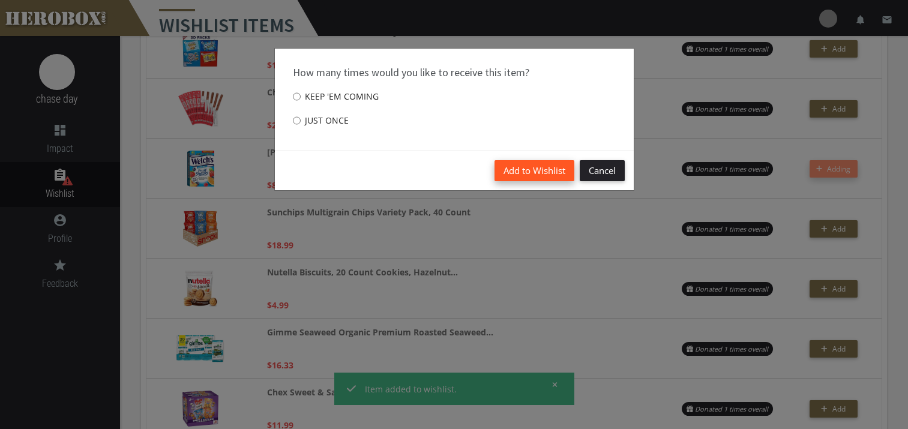
click at [532, 168] on button "Add to Wishlist" at bounding box center [535, 170] width 80 height 21
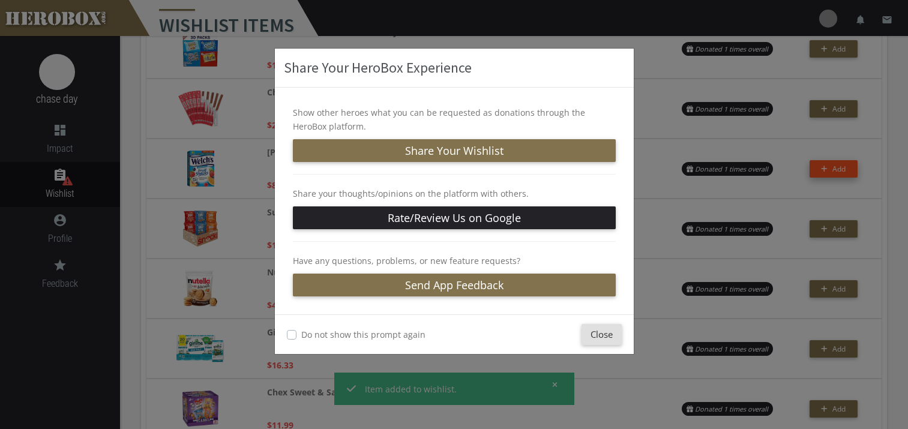
click at [301, 334] on label "Do not show this prompt again" at bounding box center [363, 335] width 124 height 14
click at [600, 338] on button "Close" at bounding box center [602, 334] width 40 height 21
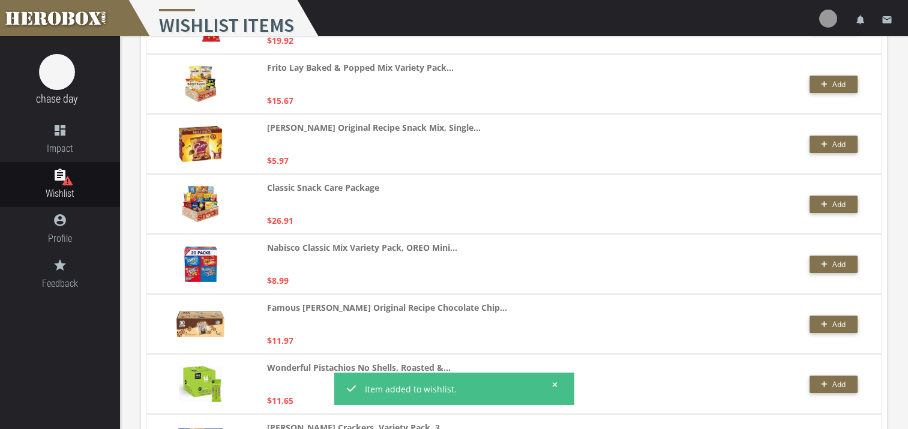
scroll to position [1498, 0]
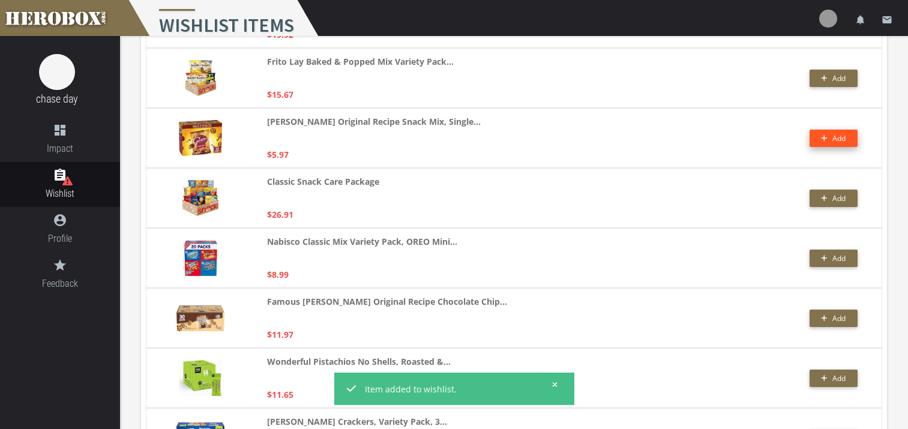
click at [828, 138] on span "Add" at bounding box center [833, 138] width 25 height 10
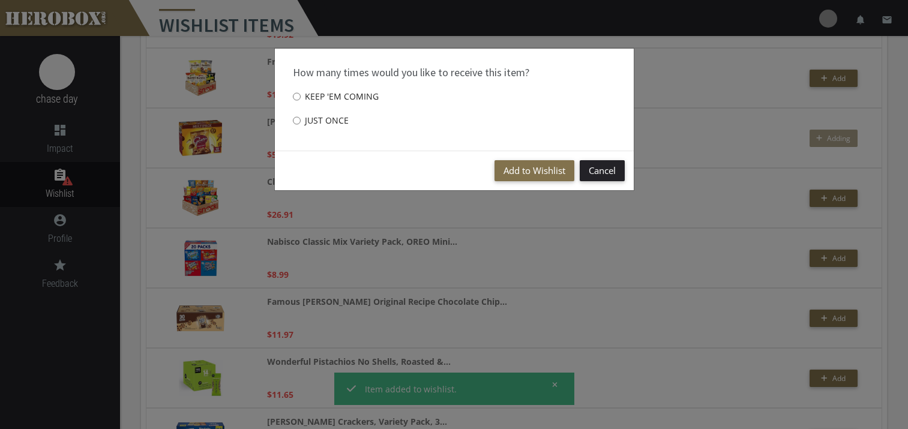
click at [319, 120] on label "Just once" at bounding box center [321, 121] width 56 height 24
click at [301, 120] on input "Just once" at bounding box center [297, 120] width 8 height 19
radio input "****"
click at [532, 172] on button "Add to Wishlist" at bounding box center [535, 170] width 80 height 21
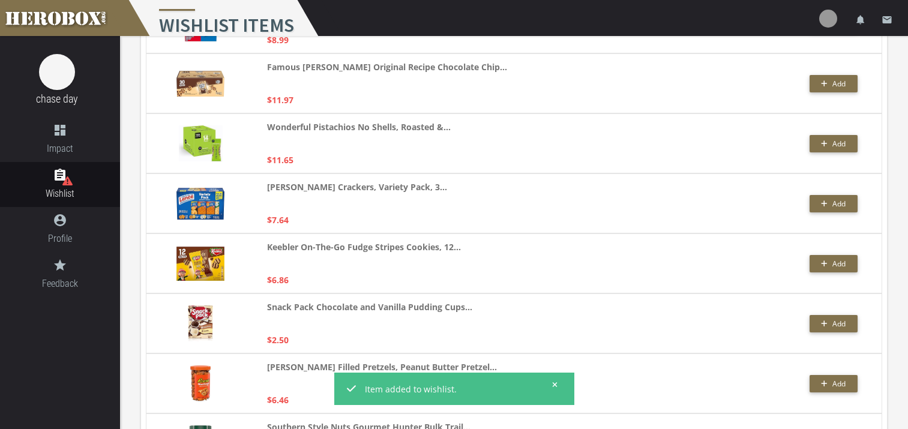
scroll to position [1733, 0]
click at [833, 206] on span "Add" at bounding box center [839, 203] width 13 height 10
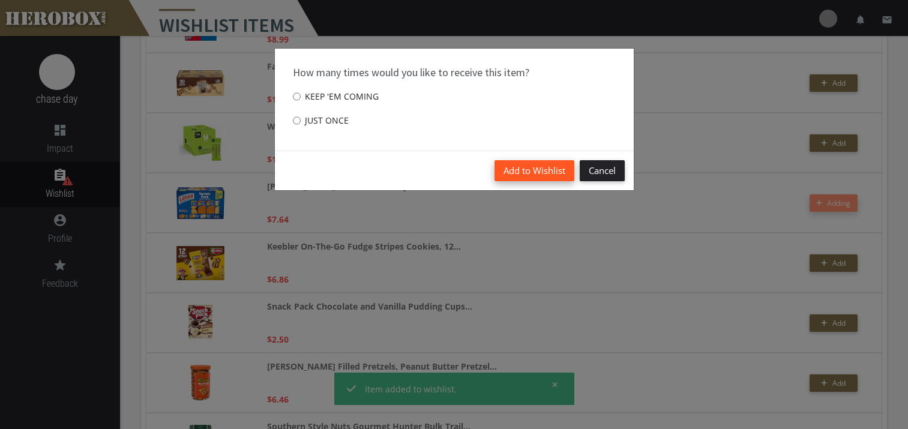
click at [531, 174] on button "Add to Wishlist" at bounding box center [535, 170] width 80 height 21
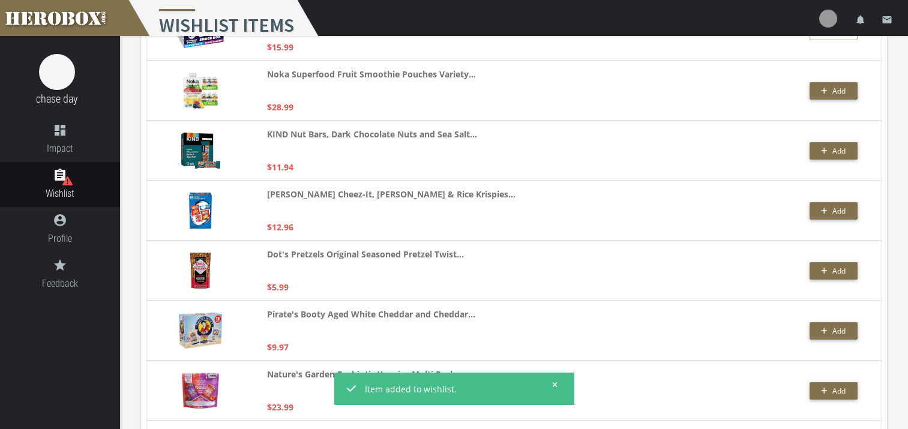
scroll to position [2269, 0]
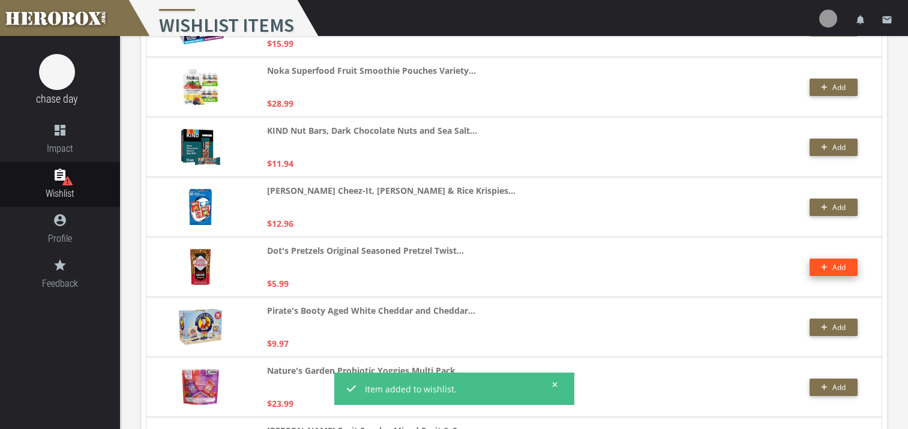
click at [840, 266] on span "Add" at bounding box center [839, 267] width 13 height 10
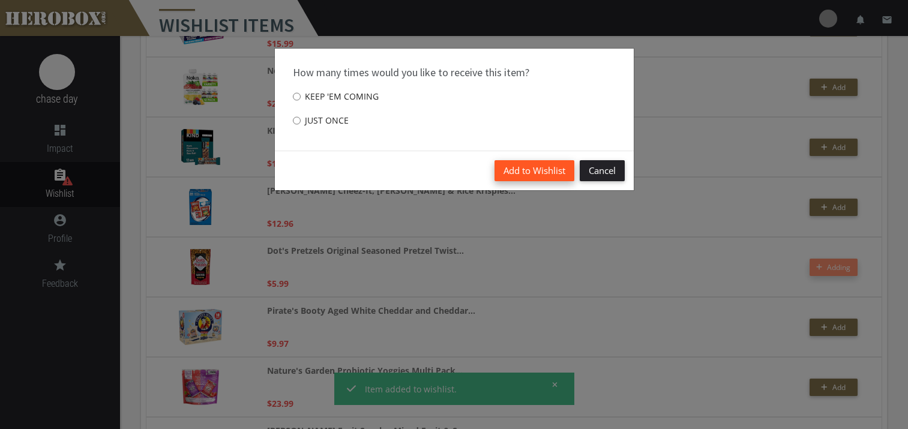
click at [545, 169] on button "Add to Wishlist" at bounding box center [535, 170] width 80 height 21
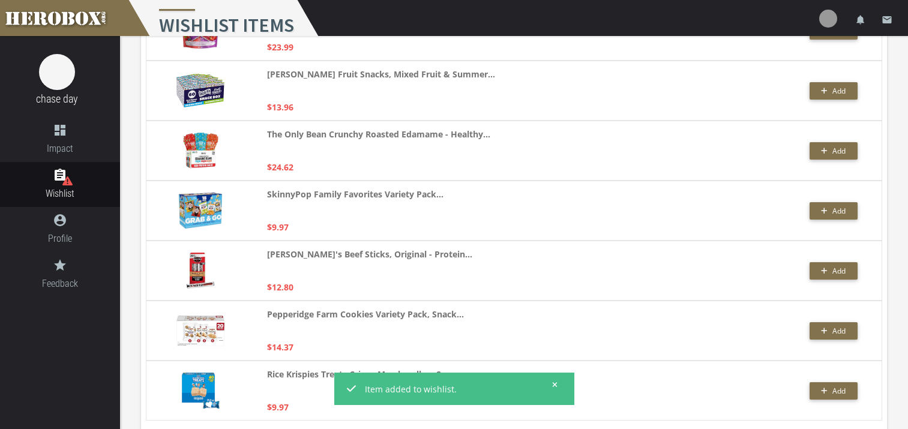
scroll to position [2648, 0]
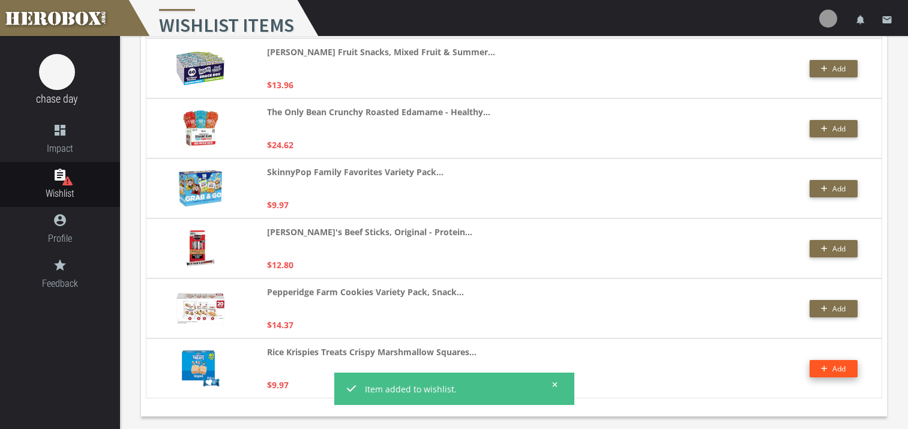
click at [838, 364] on span "Add" at bounding box center [839, 369] width 13 height 10
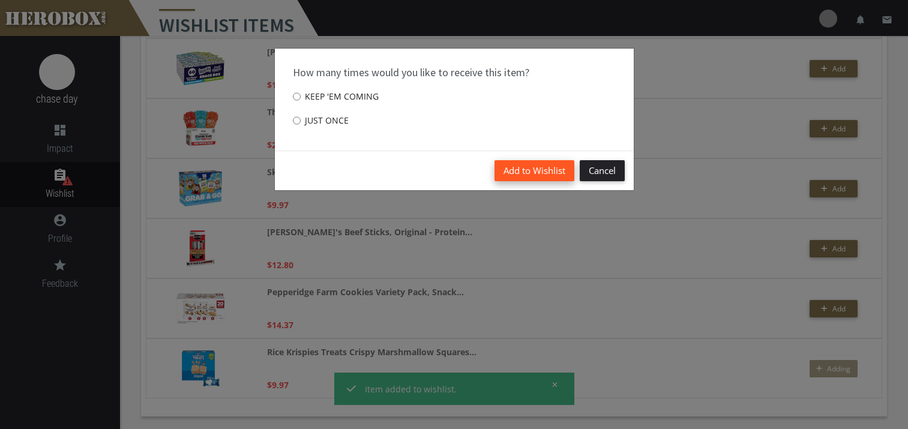
click at [539, 169] on button "Add to Wishlist" at bounding box center [535, 170] width 80 height 21
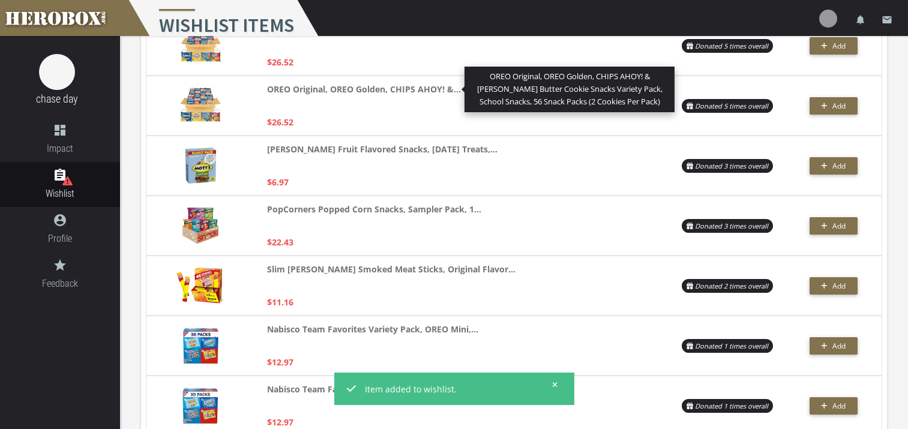
scroll to position [0, 0]
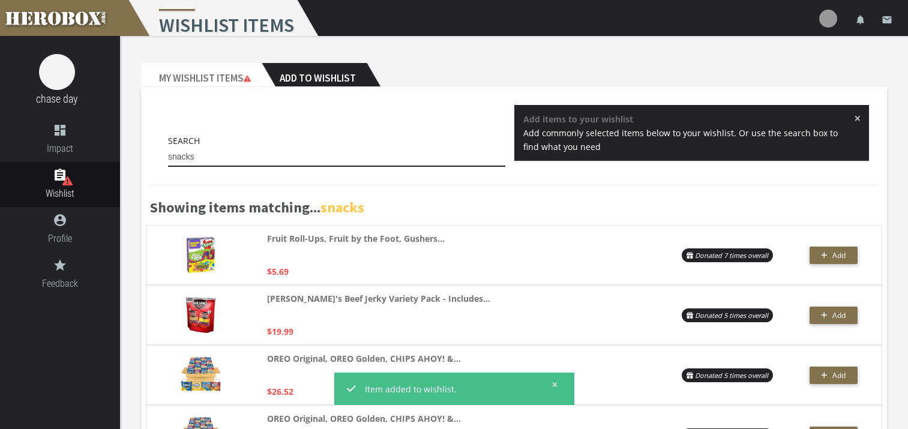
drag, startPoint x: 200, startPoint y: 163, endPoint x: 165, endPoint y: 167, distance: 35.0
click at [165, 166] on div "Search snacks" at bounding box center [336, 153] width 355 height 39
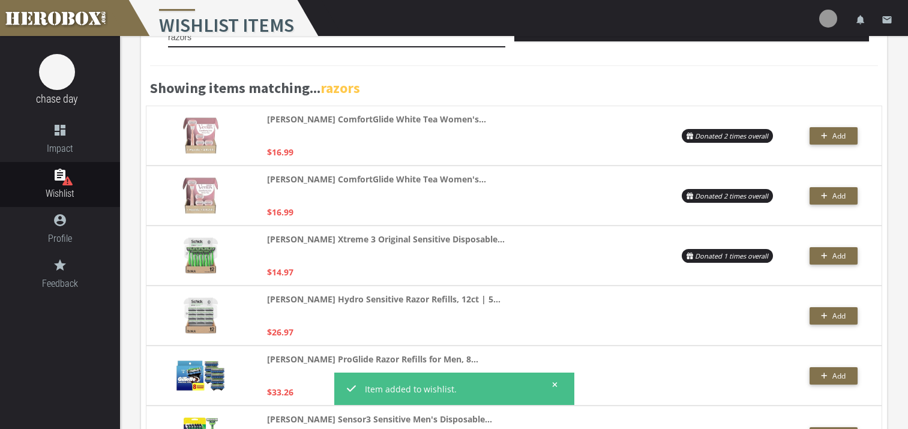
scroll to position [120, 0]
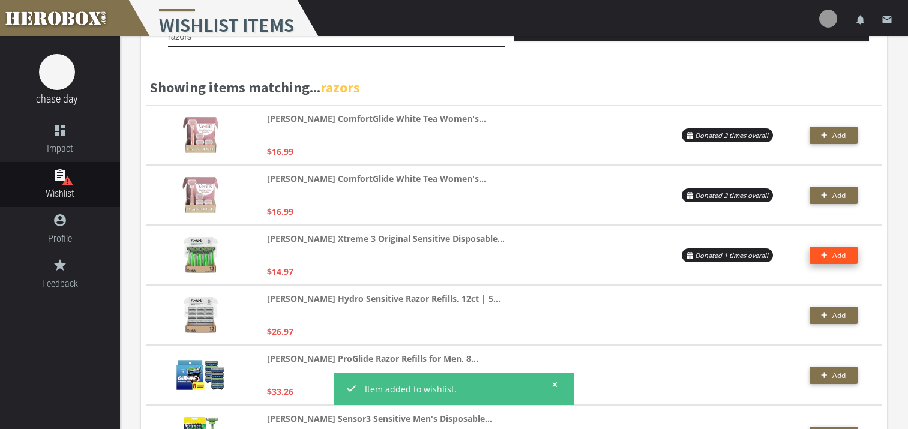
type input "razors"
click at [830, 250] on span "Add" at bounding box center [833, 255] width 25 height 10
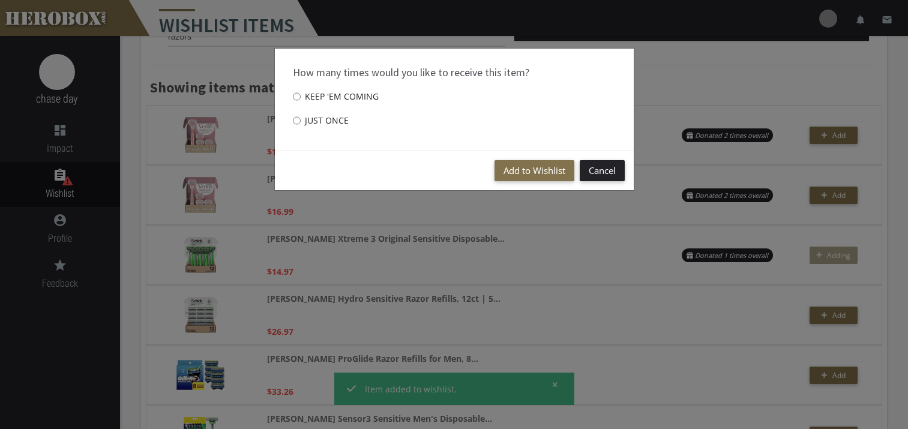
click at [319, 119] on label "Just once" at bounding box center [321, 121] width 56 height 24
click at [301, 119] on input "Just once" at bounding box center [297, 120] width 8 height 19
radio input "****"
click at [532, 174] on button "Add to Wishlist" at bounding box center [535, 170] width 80 height 21
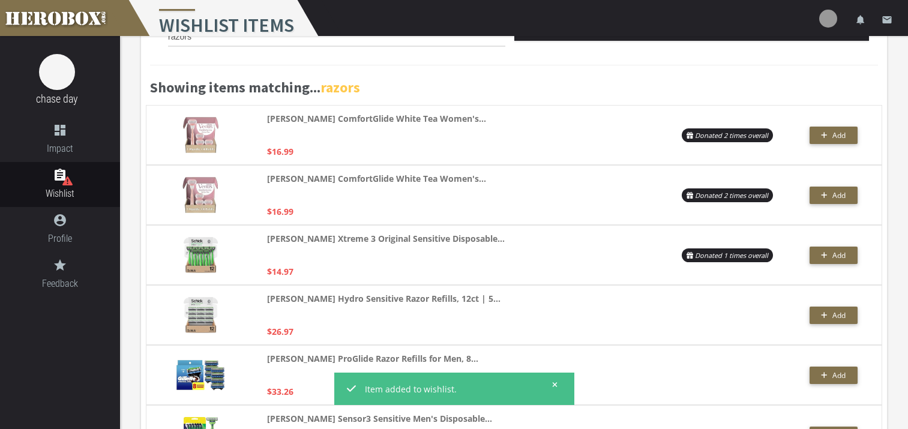
scroll to position [0, 0]
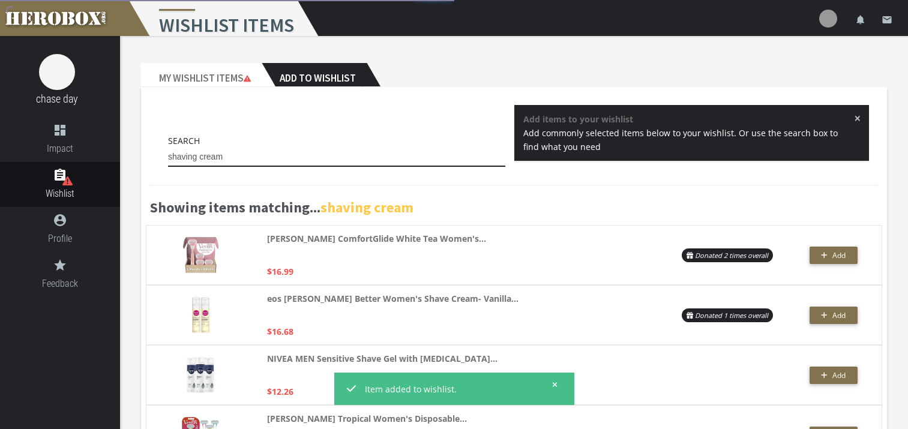
type input "shaving cream"
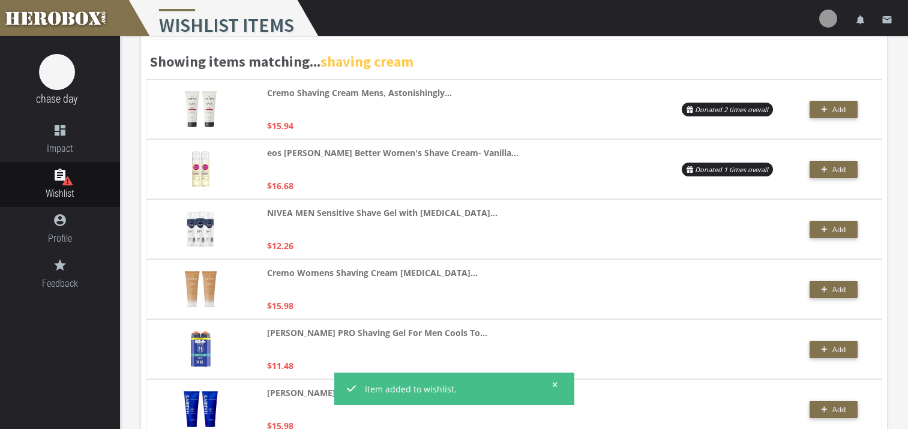
scroll to position [158, 0]
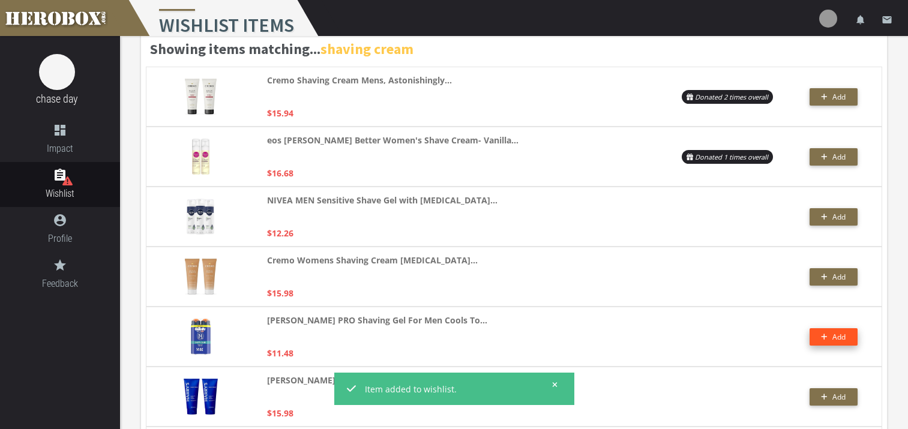
click at [828, 335] on span "Add" at bounding box center [833, 337] width 25 height 10
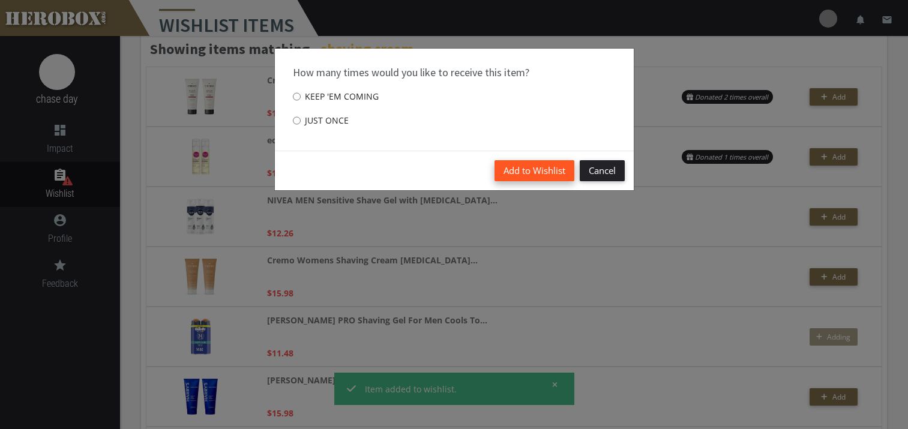
click at [529, 170] on button "Add to Wishlist" at bounding box center [535, 170] width 80 height 21
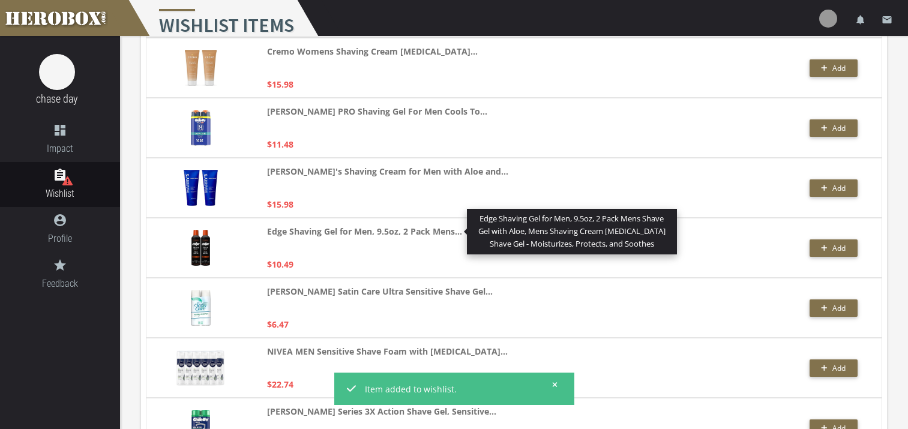
scroll to position [0, 0]
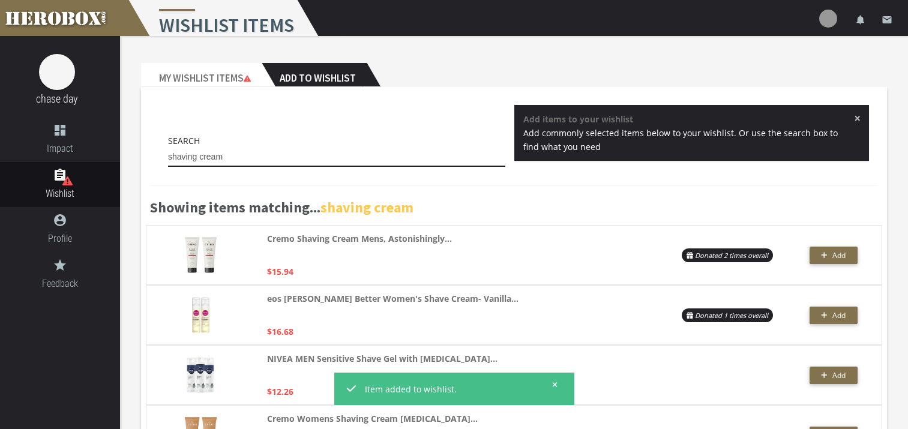
drag, startPoint x: 232, startPoint y: 159, endPoint x: 166, endPoint y: 165, distance: 66.9
click at [167, 165] on div "Search shaving cream" at bounding box center [336, 153] width 355 height 39
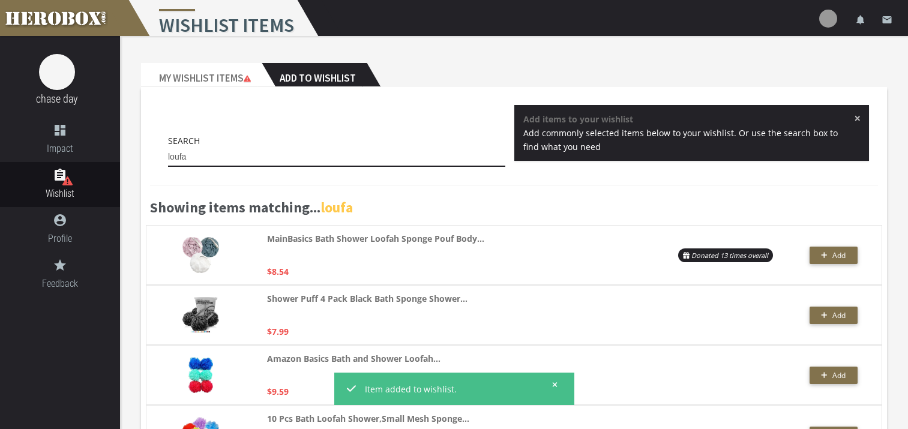
scroll to position [118, 0]
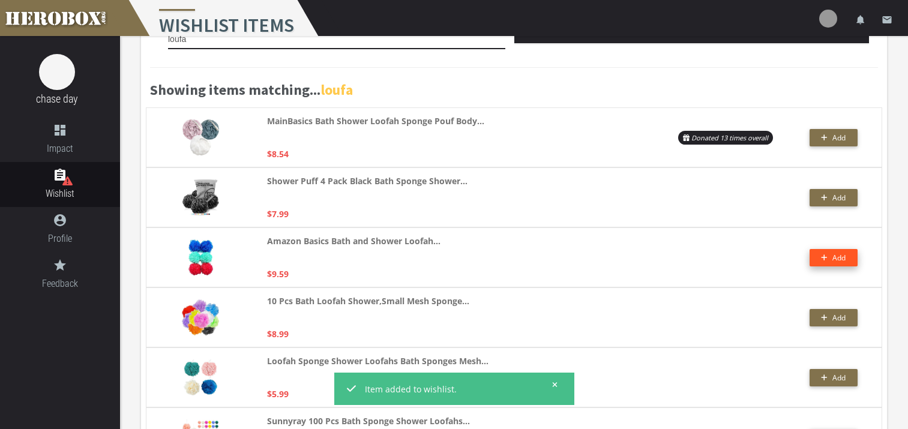
type input "loufa"
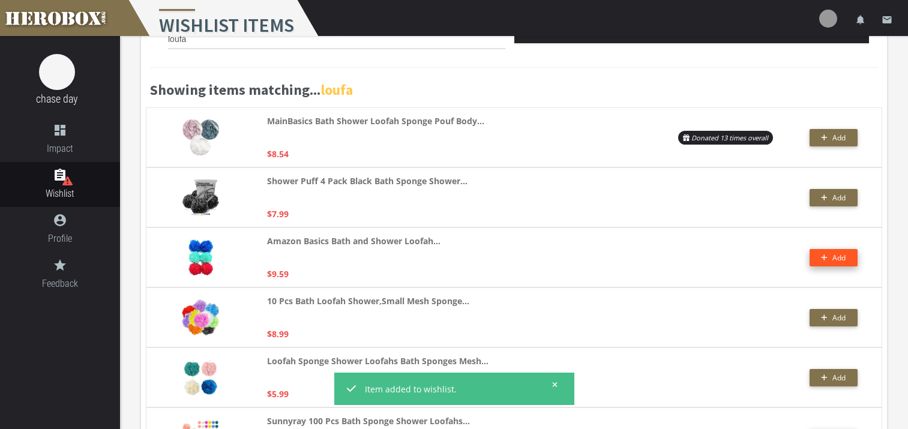
click at [833, 256] on span "Add" at bounding box center [839, 258] width 13 height 10
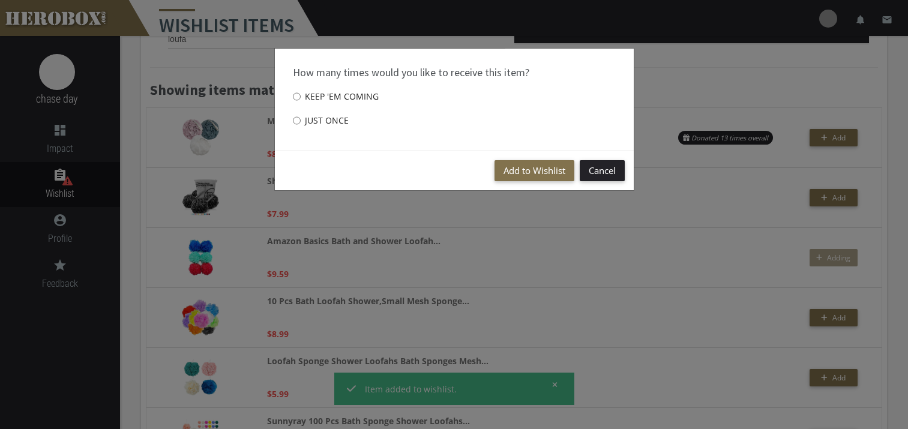
click at [329, 119] on label "Just once" at bounding box center [321, 121] width 56 height 24
click at [301, 119] on input "Just once" at bounding box center [297, 120] width 8 height 19
radio input "****"
click at [553, 174] on button "Add to Wishlist" at bounding box center [535, 170] width 80 height 21
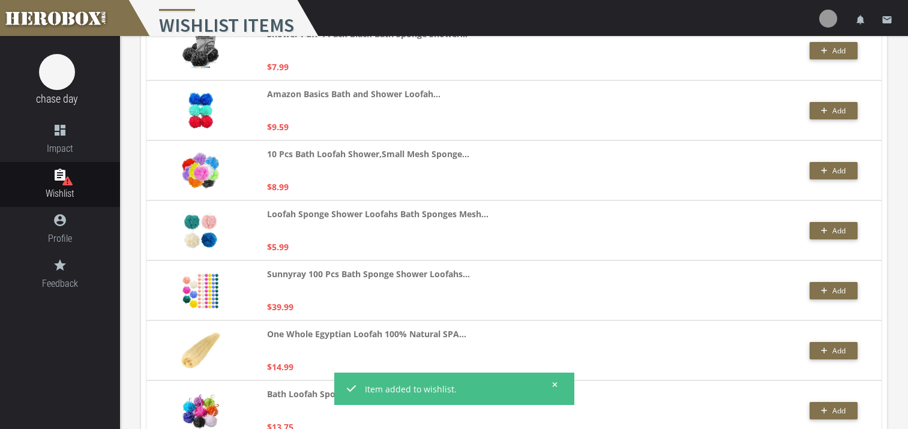
scroll to position [0, 0]
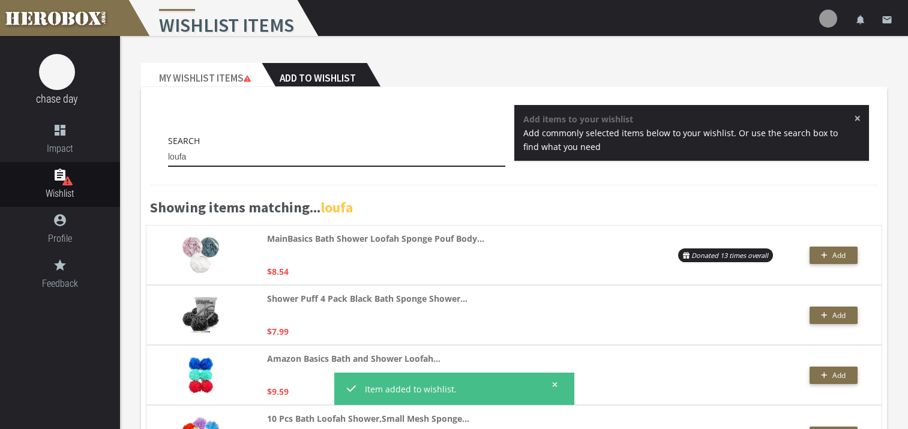
drag, startPoint x: 199, startPoint y: 160, endPoint x: 160, endPoint y: 163, distance: 39.2
click at [161, 162] on div "Search loufa" at bounding box center [336, 153] width 355 height 39
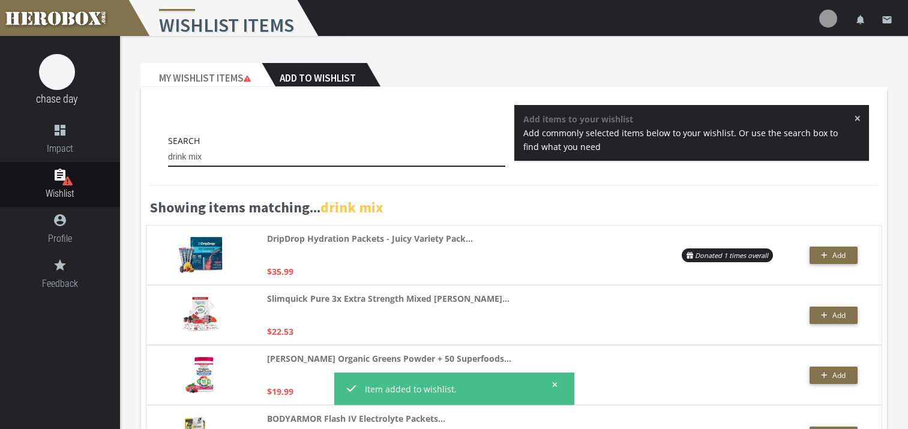
drag, startPoint x: 207, startPoint y: 155, endPoint x: 182, endPoint y: 159, distance: 25.0
click at [182, 159] on input "drink mix" at bounding box center [336, 157] width 337 height 19
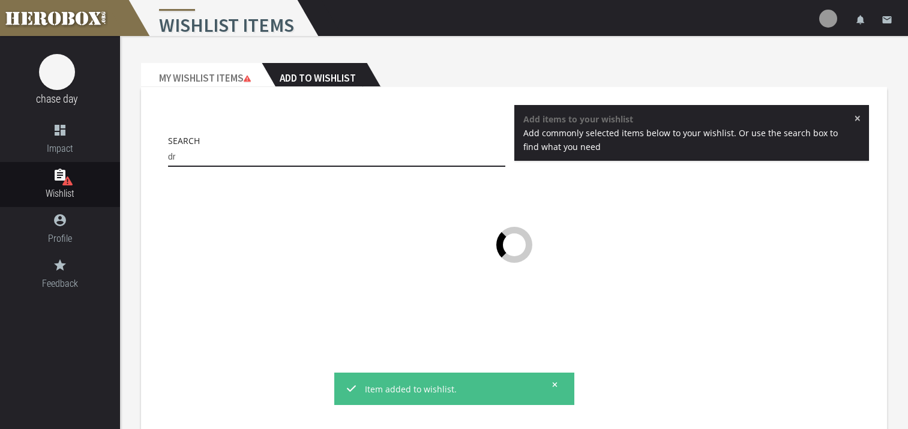
type input "d"
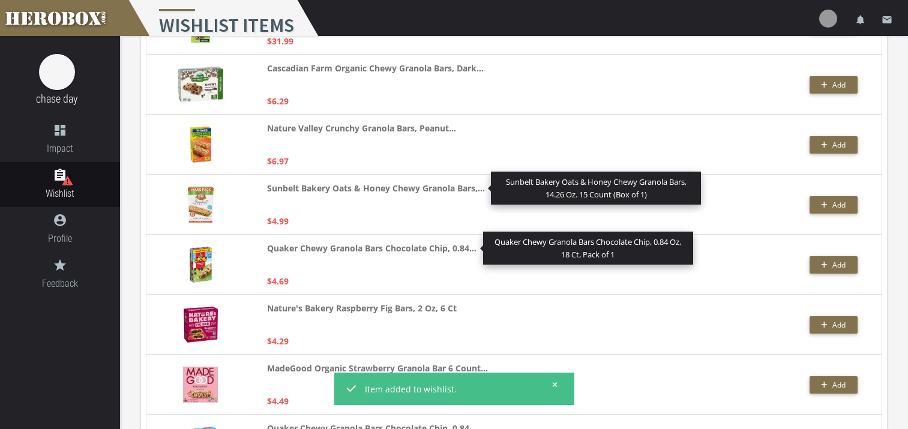
scroll to position [902, 0]
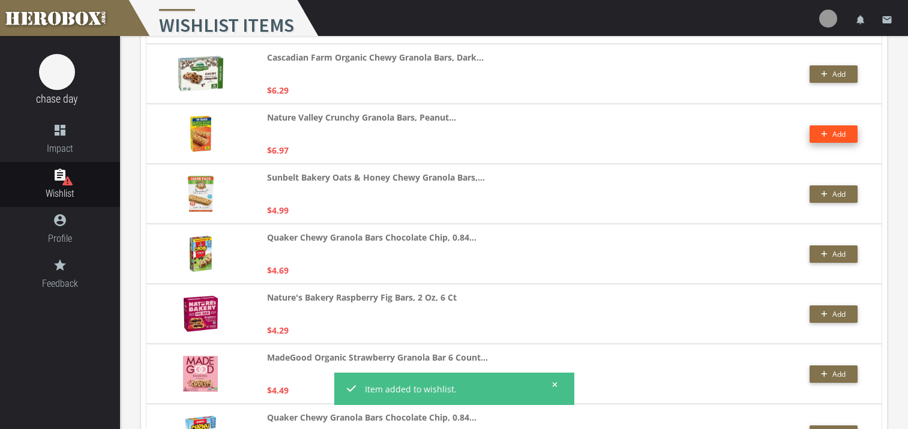
click at [830, 134] on span "Add" at bounding box center [833, 134] width 25 height 10
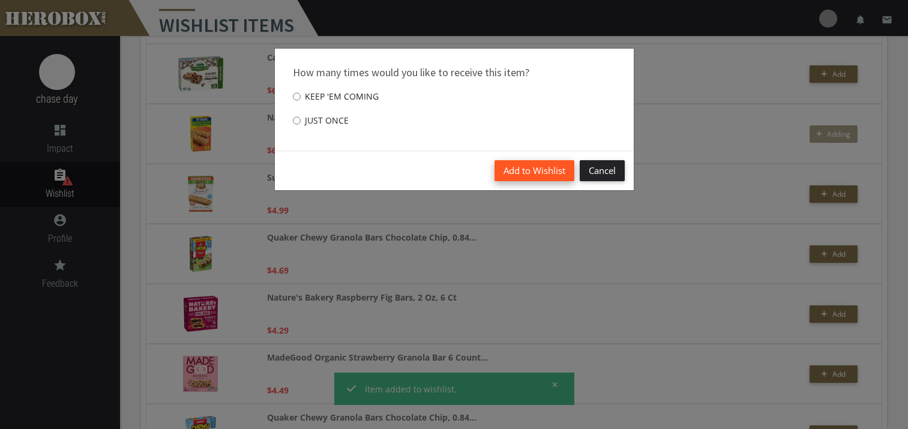
click at [544, 167] on button "Add to Wishlist" at bounding box center [535, 170] width 80 height 21
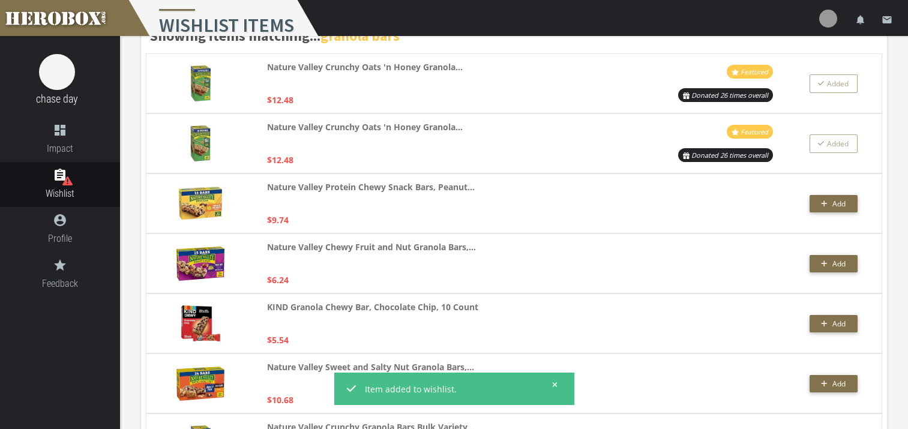
scroll to position [0, 0]
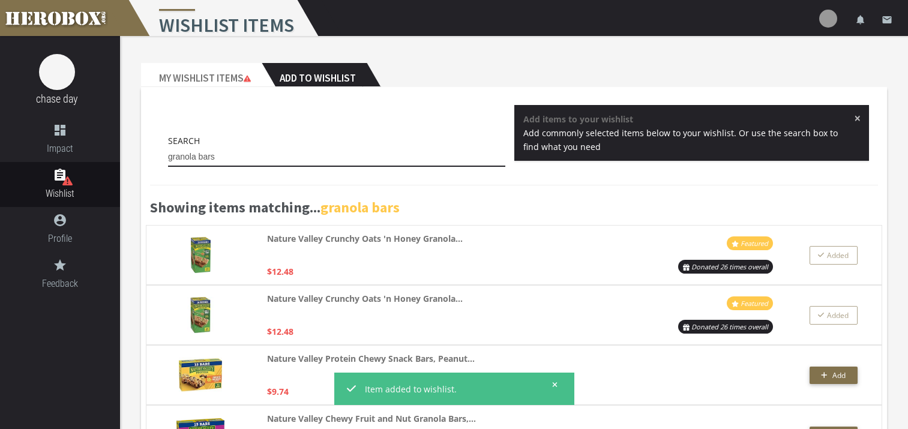
drag, startPoint x: 223, startPoint y: 162, endPoint x: 154, endPoint y: 163, distance: 69.6
click at [155, 163] on div "Search granola bars × Add items to your wishlist Add commonly selected items be…" at bounding box center [514, 139] width 728 height 68
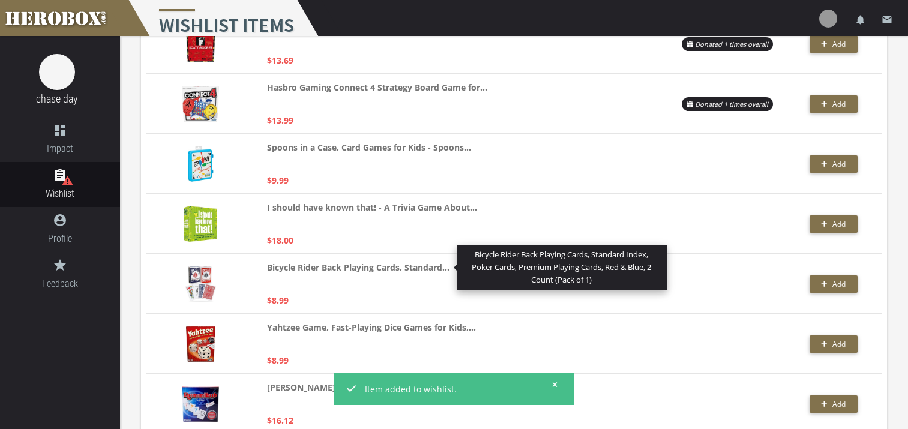
scroll to position [475, 0]
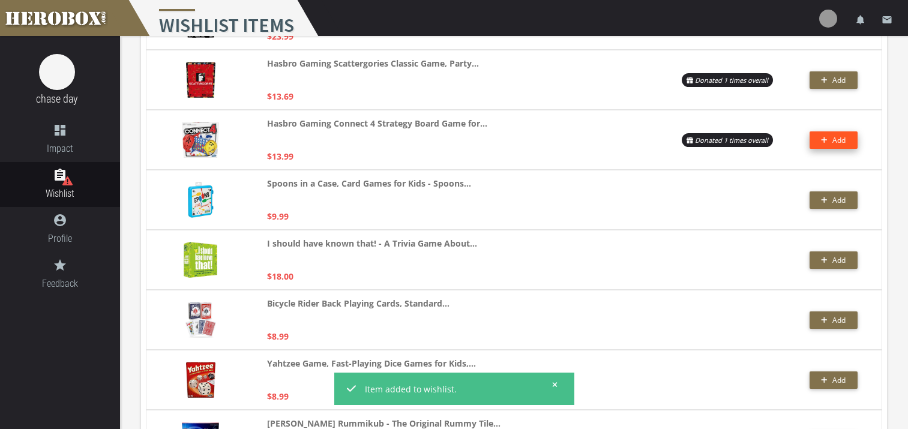
type input "games"
click at [819, 136] on button "Add" at bounding box center [834, 139] width 48 height 17
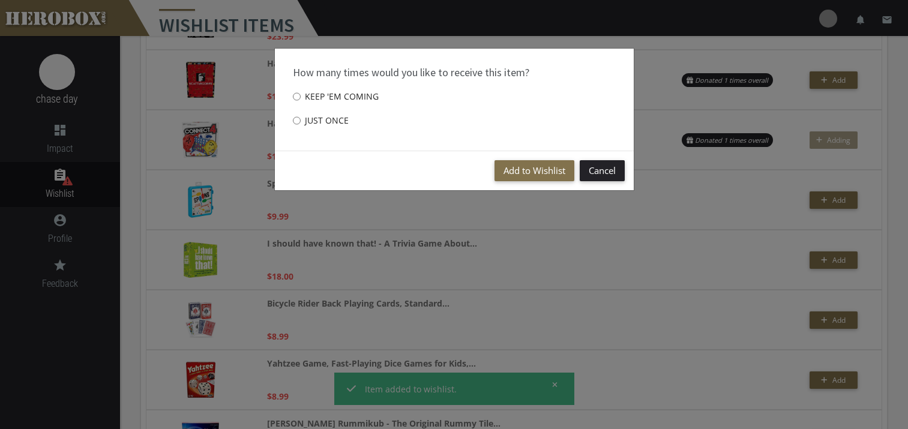
click at [318, 119] on label "Just once" at bounding box center [321, 121] width 56 height 24
click at [301, 119] on input "Just once" at bounding box center [297, 120] width 8 height 19
radio input "****"
click at [535, 172] on button "Add to Wishlist" at bounding box center [535, 170] width 80 height 21
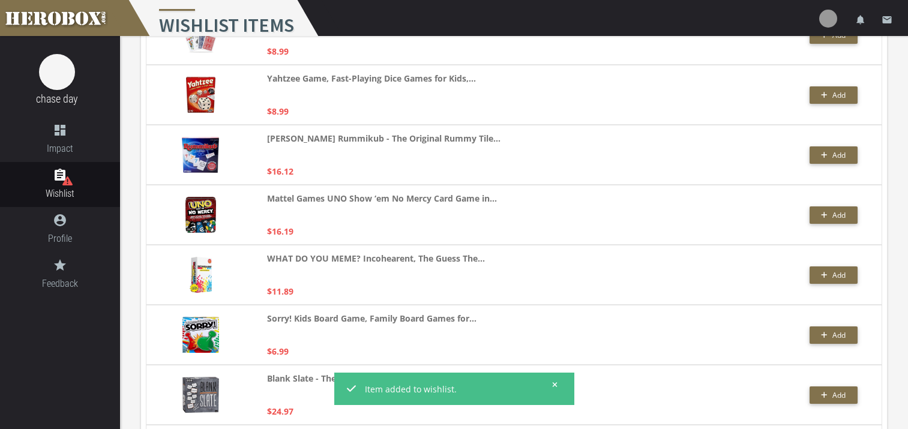
scroll to position [0, 0]
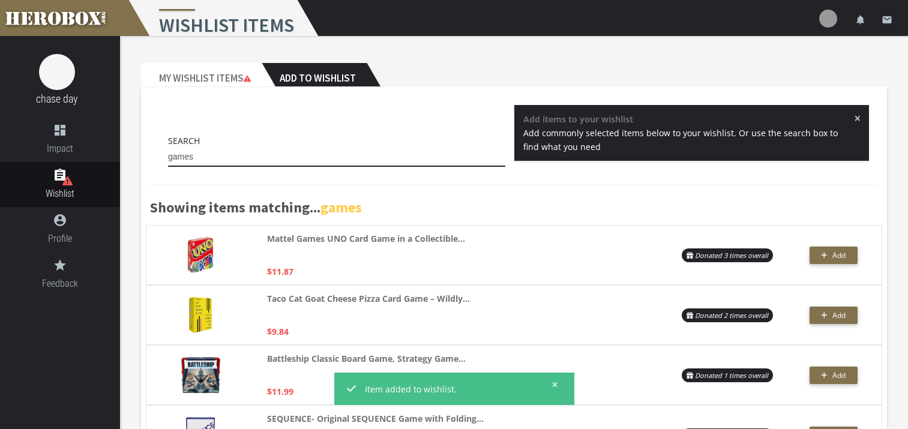
drag, startPoint x: 200, startPoint y: 149, endPoint x: 167, endPoint y: 157, distance: 33.3
click at [169, 154] on input "games" at bounding box center [336, 157] width 337 height 19
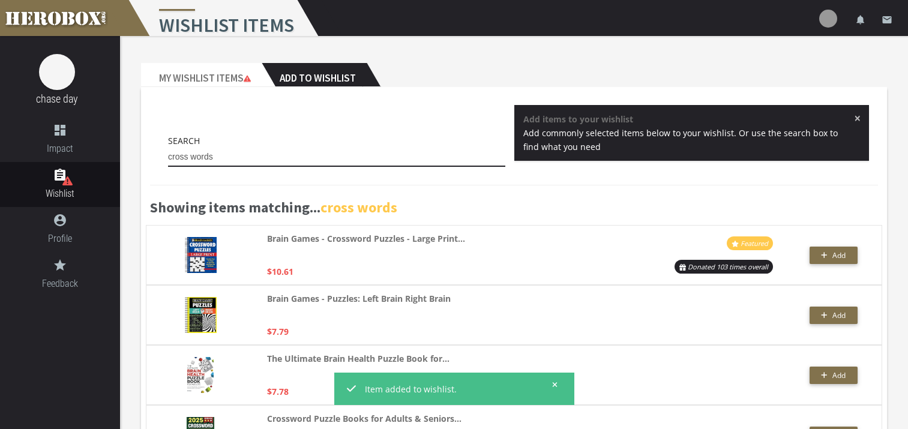
drag, startPoint x: 217, startPoint y: 158, endPoint x: 156, endPoint y: 155, distance: 61.3
click at [156, 154] on div "Search cross words × Add items to your wishlist Add commonly selected items bel…" at bounding box center [514, 139] width 728 height 68
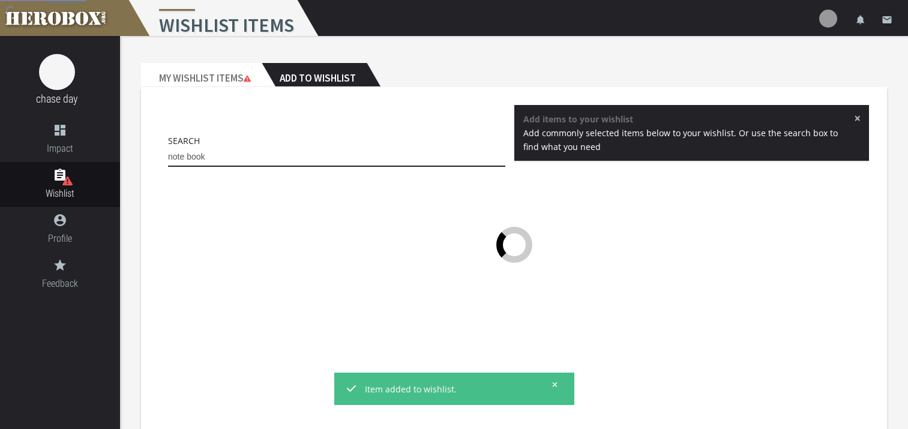
type input "note book"
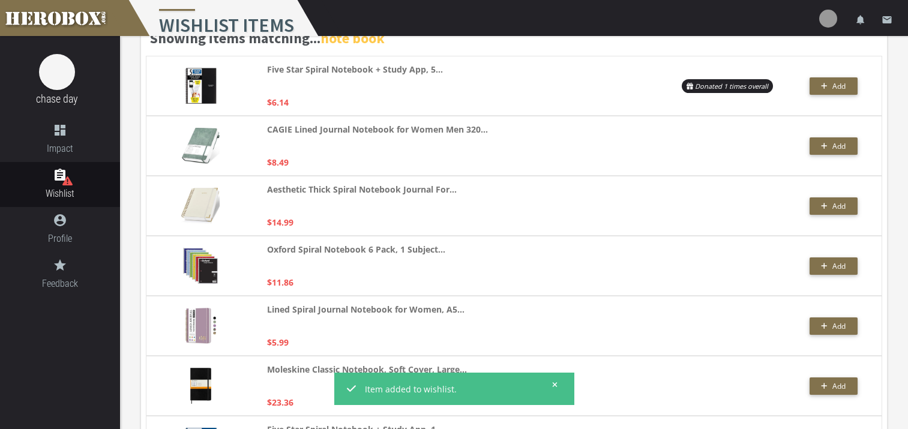
scroll to position [170, 0]
click at [824, 268] on icon "button" at bounding box center [825, 266] width 6 height 6
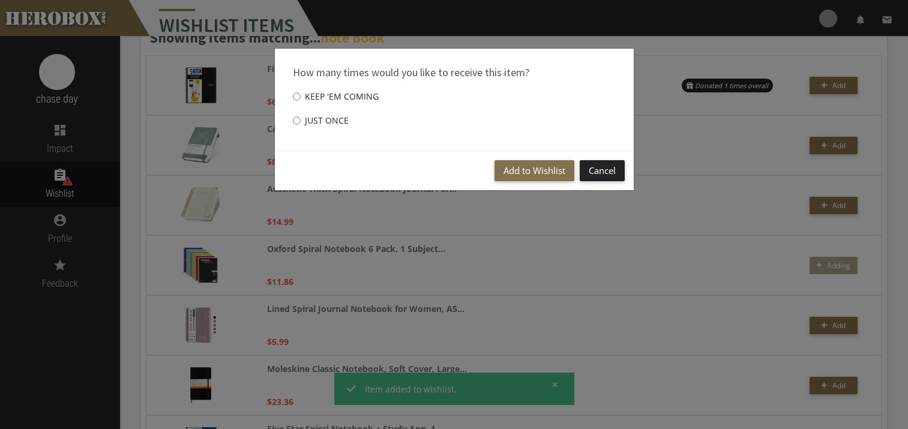
click at [307, 124] on label "Just once" at bounding box center [321, 121] width 56 height 24
click at [301, 124] on input "Just once" at bounding box center [297, 120] width 8 height 19
radio input "****"
click at [538, 173] on button "Add to Wishlist" at bounding box center [535, 170] width 80 height 21
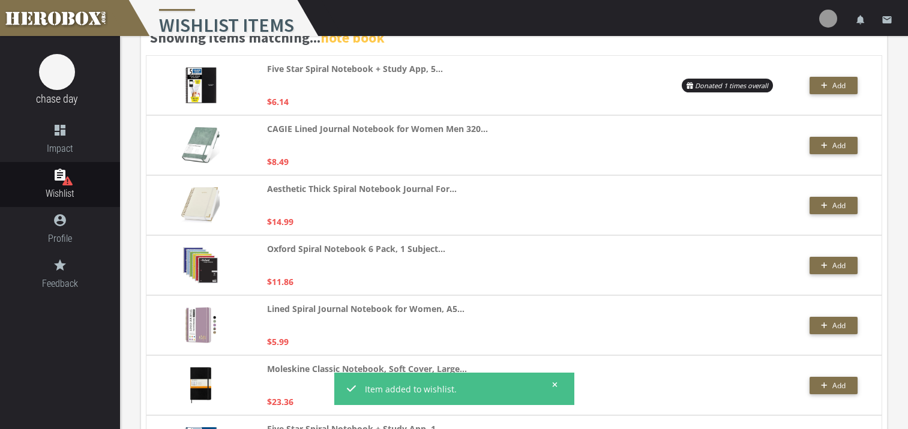
scroll to position [0, 0]
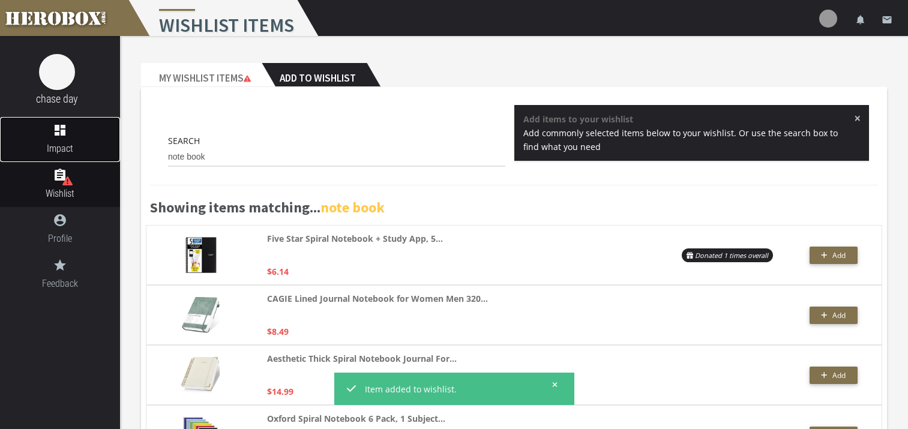
click at [58, 137] on link "dashboard Impact" at bounding box center [60, 139] width 120 height 45
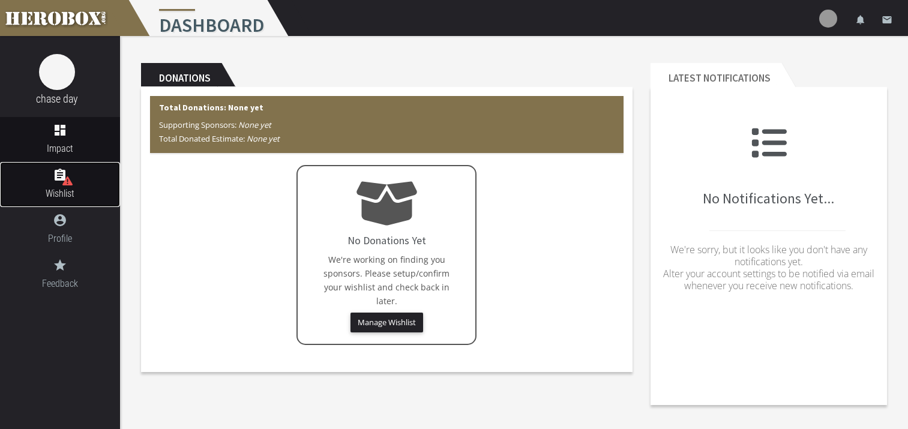
click at [60, 185] on link "assignment Wishlist" at bounding box center [60, 184] width 120 height 45
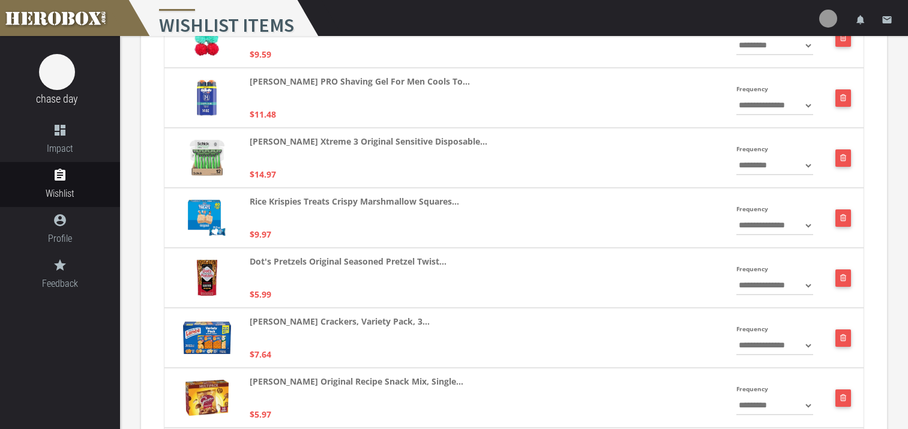
scroll to position [350, 0]
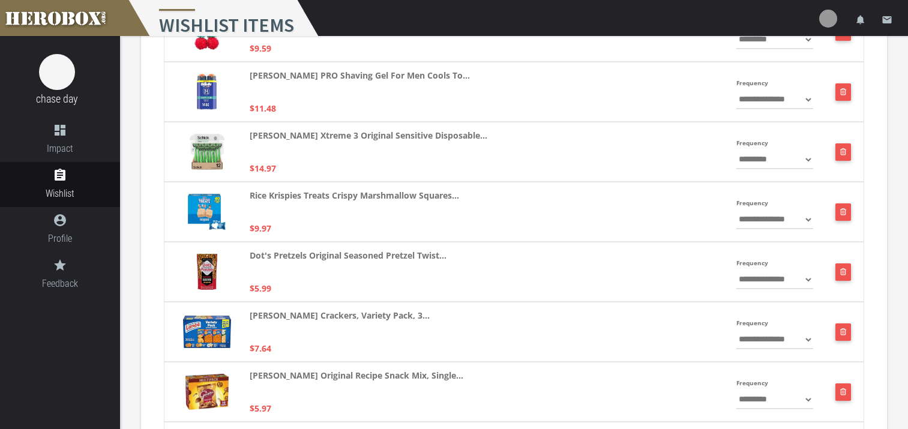
select select "**********"
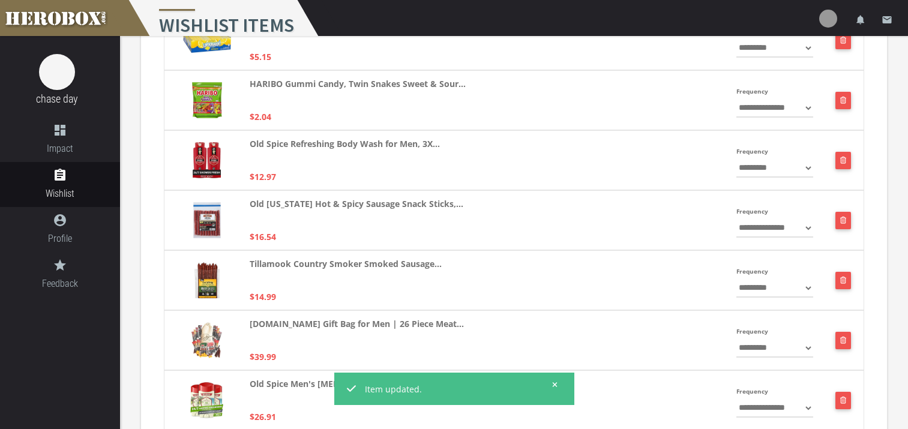
scroll to position [899, 0]
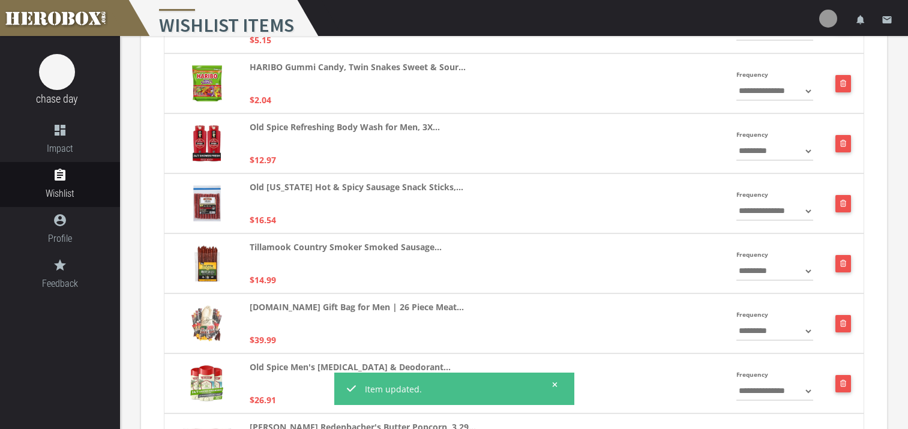
select select "**********"
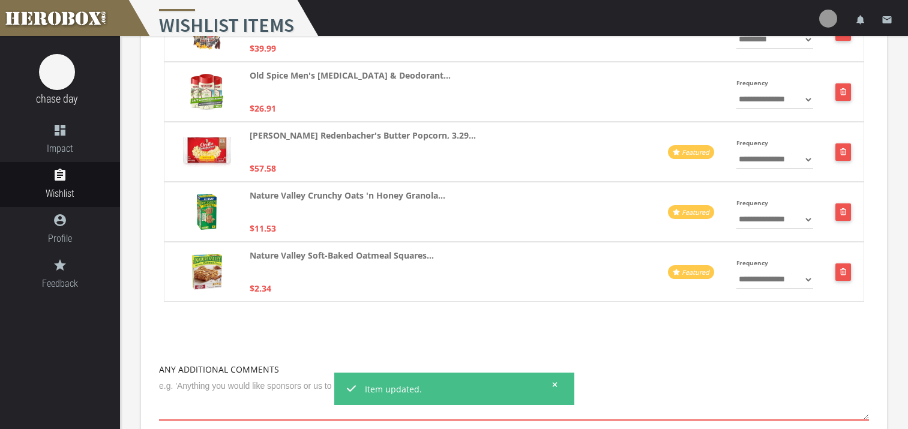
scroll to position [1277, 0]
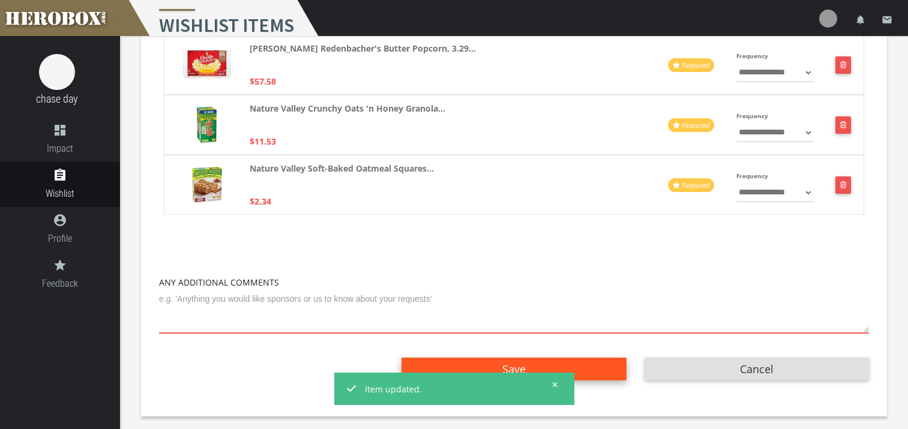
click at [598, 373] on button "Save" at bounding box center [514, 369] width 225 height 23
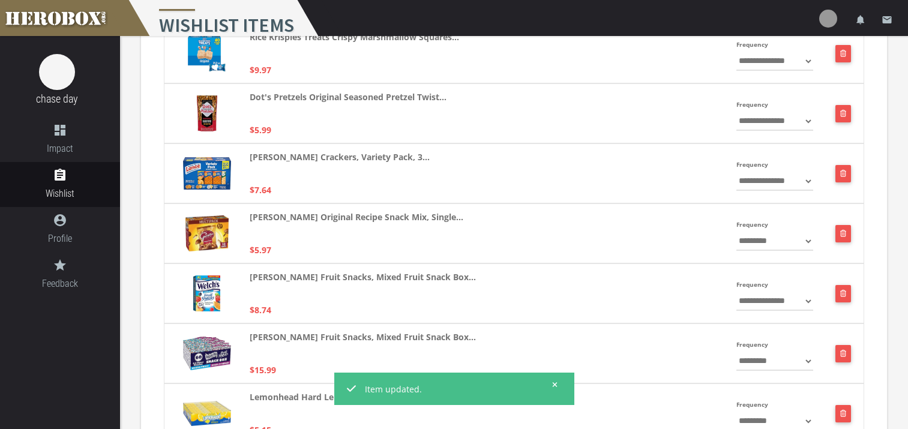
scroll to position [1297, 0]
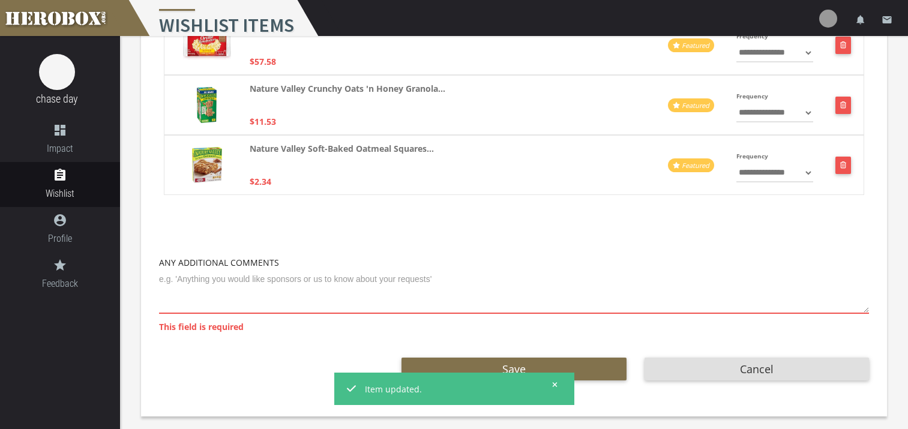
click at [226, 283] on textarea at bounding box center [514, 292] width 710 height 44
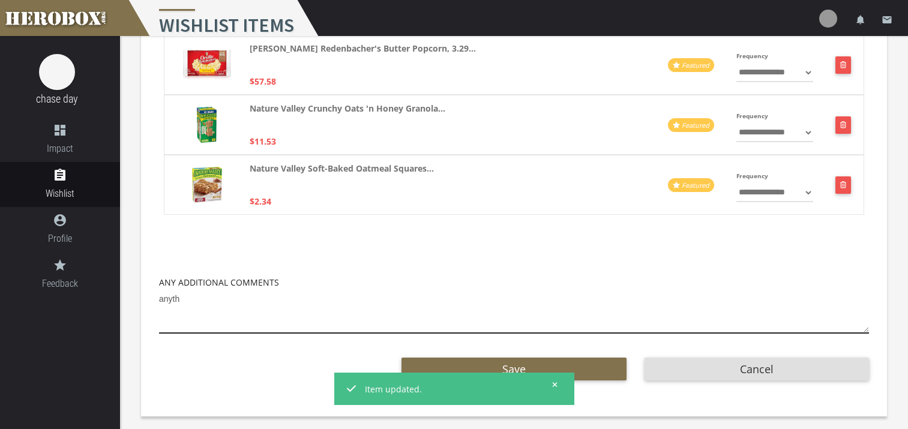
scroll to position [1277, 0]
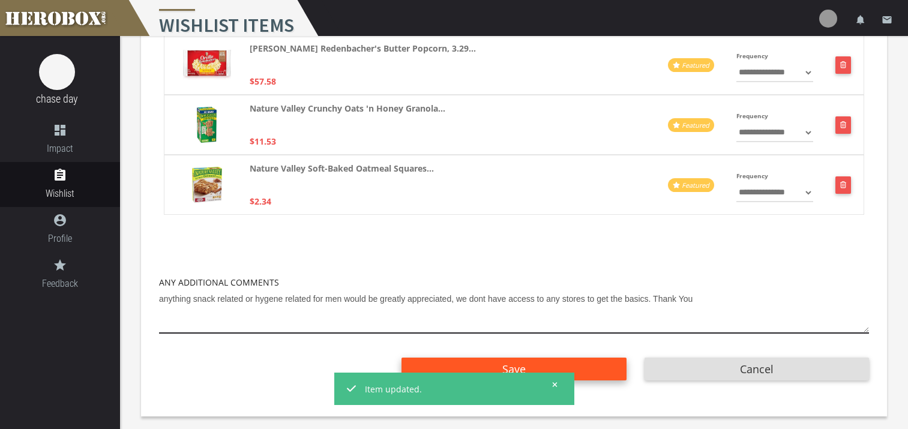
type textarea "anything snack related or hygene related for men would be greatly appreciated, …"
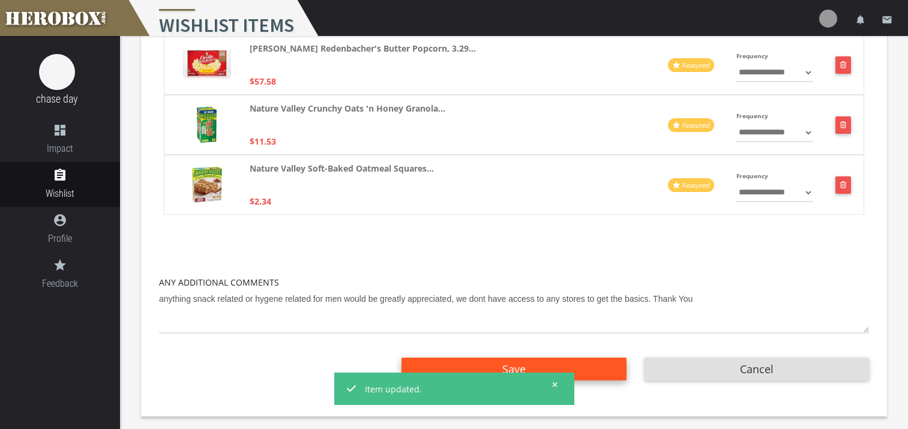
click at [520, 364] on span "Save" at bounding box center [513, 369] width 23 height 14
click at [590, 364] on button "Save" at bounding box center [514, 369] width 225 height 23
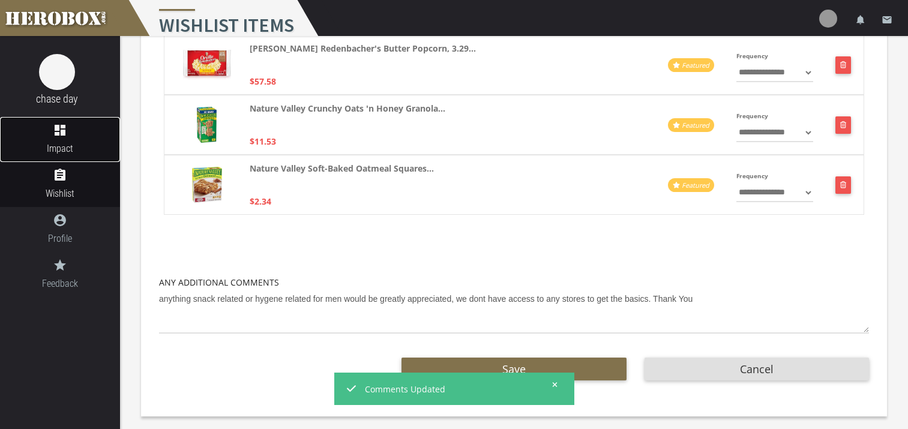
click at [56, 138] on link "dashboard Impact" at bounding box center [60, 139] width 120 height 45
